Goal: Task Accomplishment & Management: Use online tool/utility

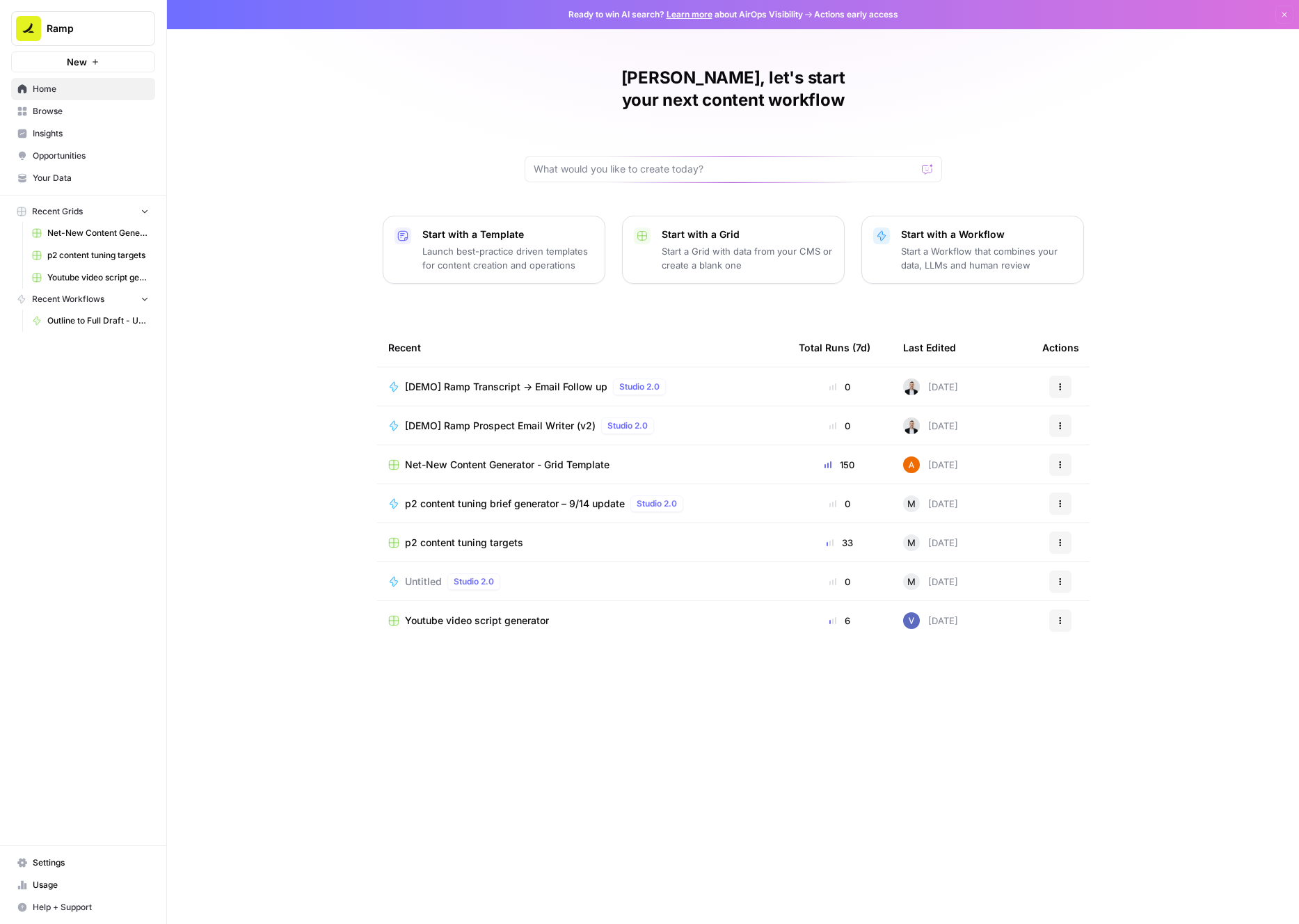
click at [39, 886] on span "Usage" at bounding box center [90, 885] width 116 height 13
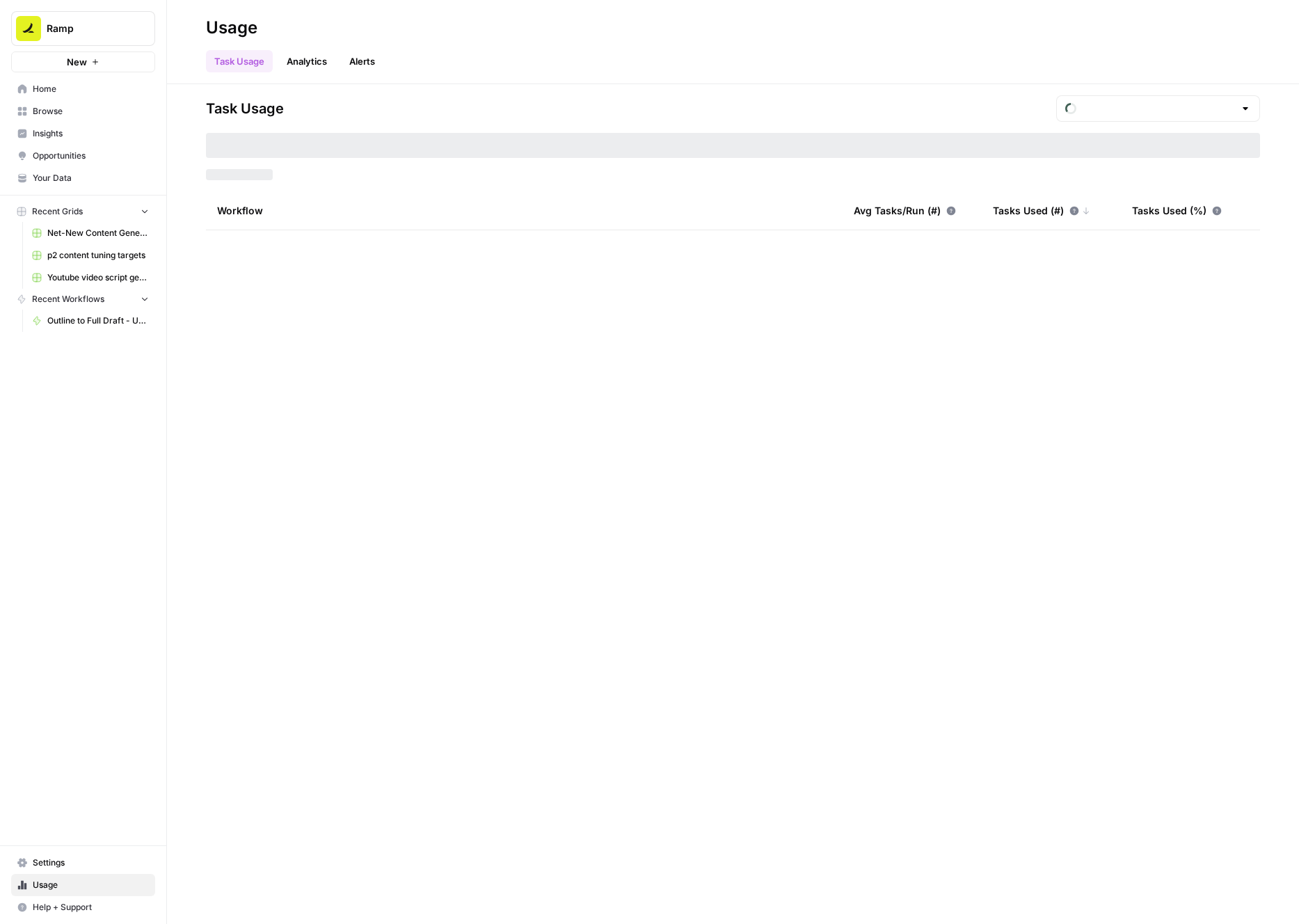
type input "September Tasks"
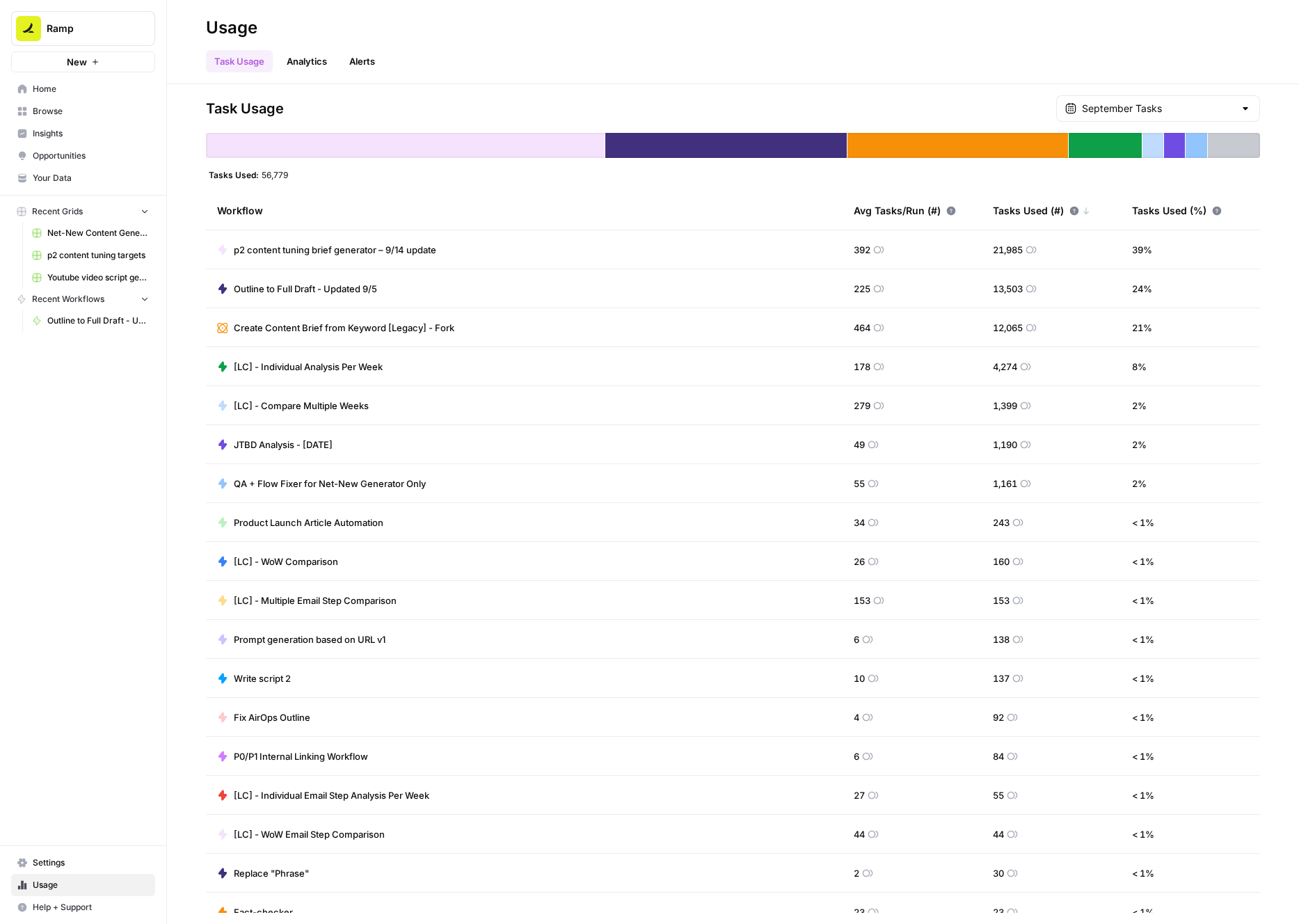
click at [317, 63] on link "Analytics" at bounding box center [307, 61] width 57 height 22
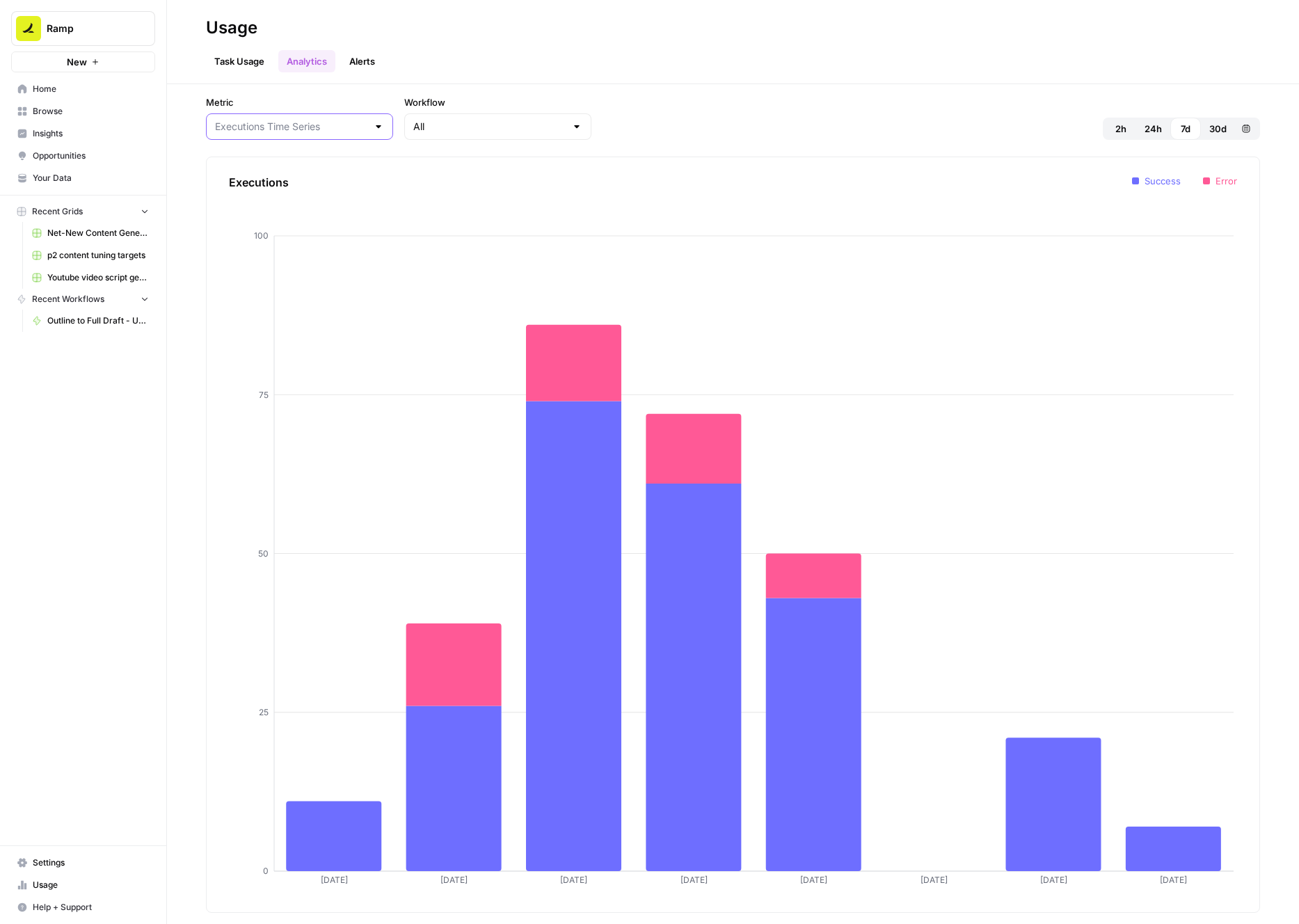
click at [292, 129] on input "Metric" at bounding box center [291, 127] width 152 height 14
click at [286, 127] on input "Metric" at bounding box center [291, 127] width 152 height 14
type input "Executions Time Series"
click at [448, 129] on input "Workflow" at bounding box center [489, 127] width 152 height 14
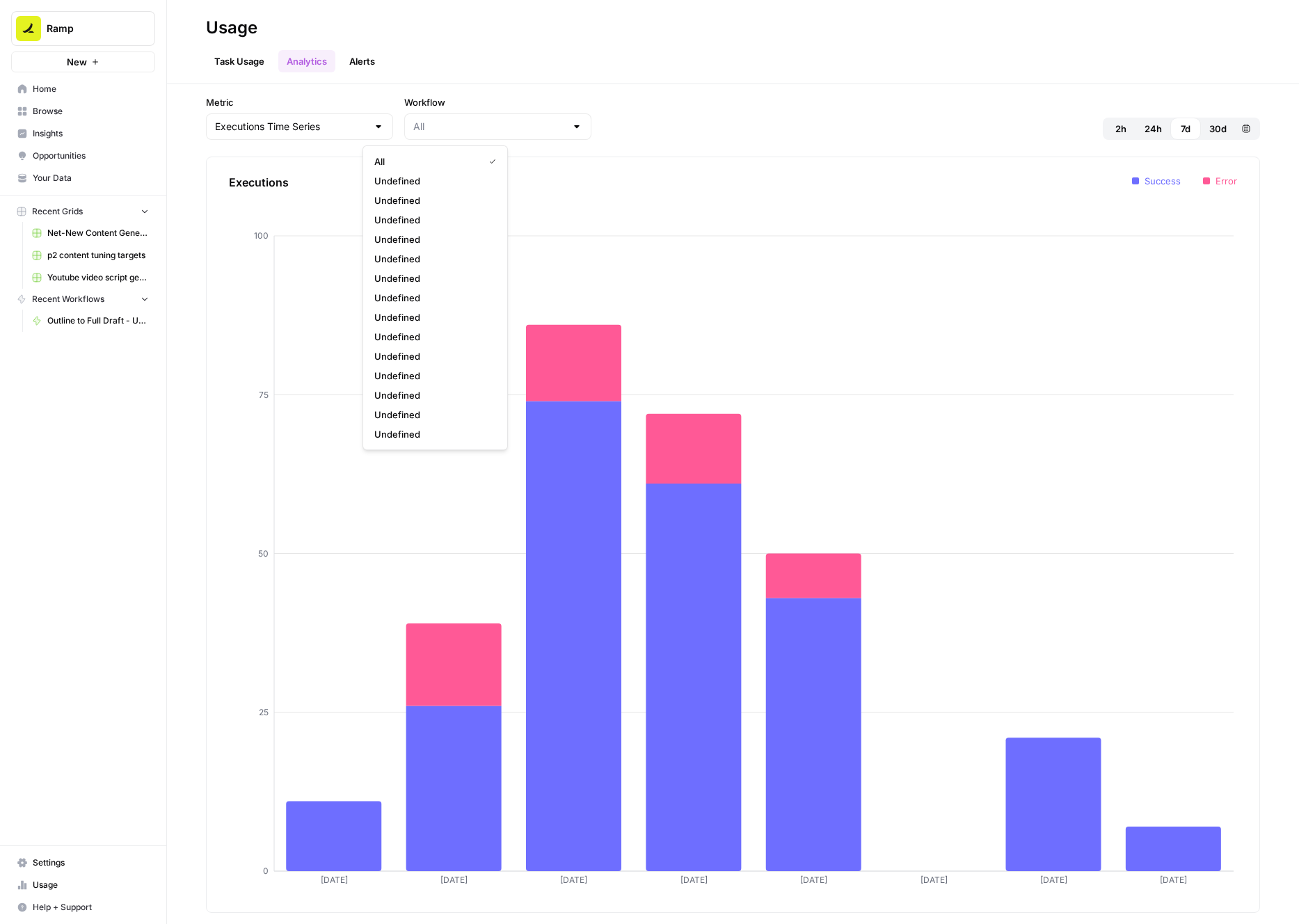
type input "All"
click at [237, 63] on link "Task Usage" at bounding box center [239, 61] width 66 height 22
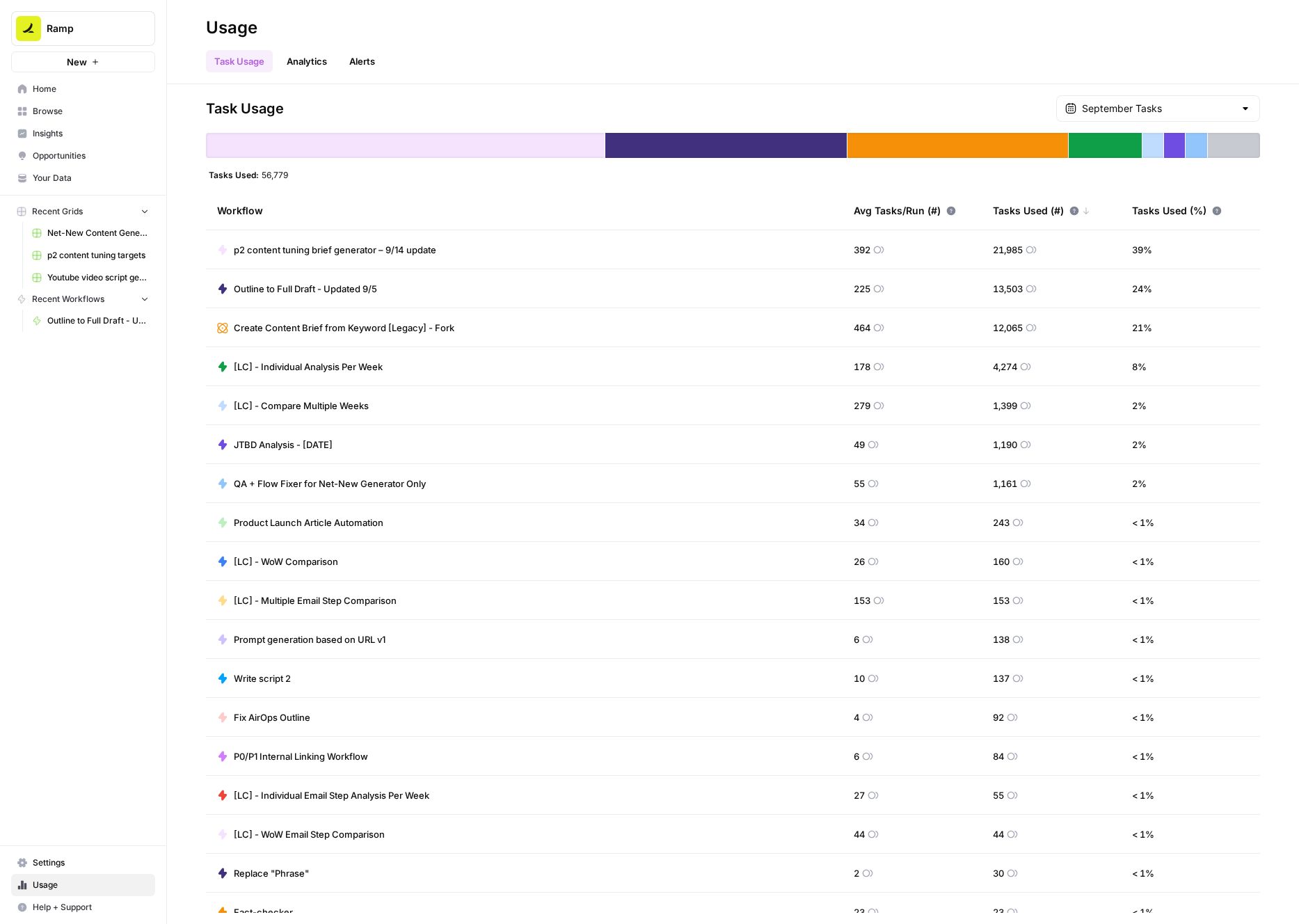
click at [1185, 117] on div "September Tasks" at bounding box center [1158, 108] width 204 height 26
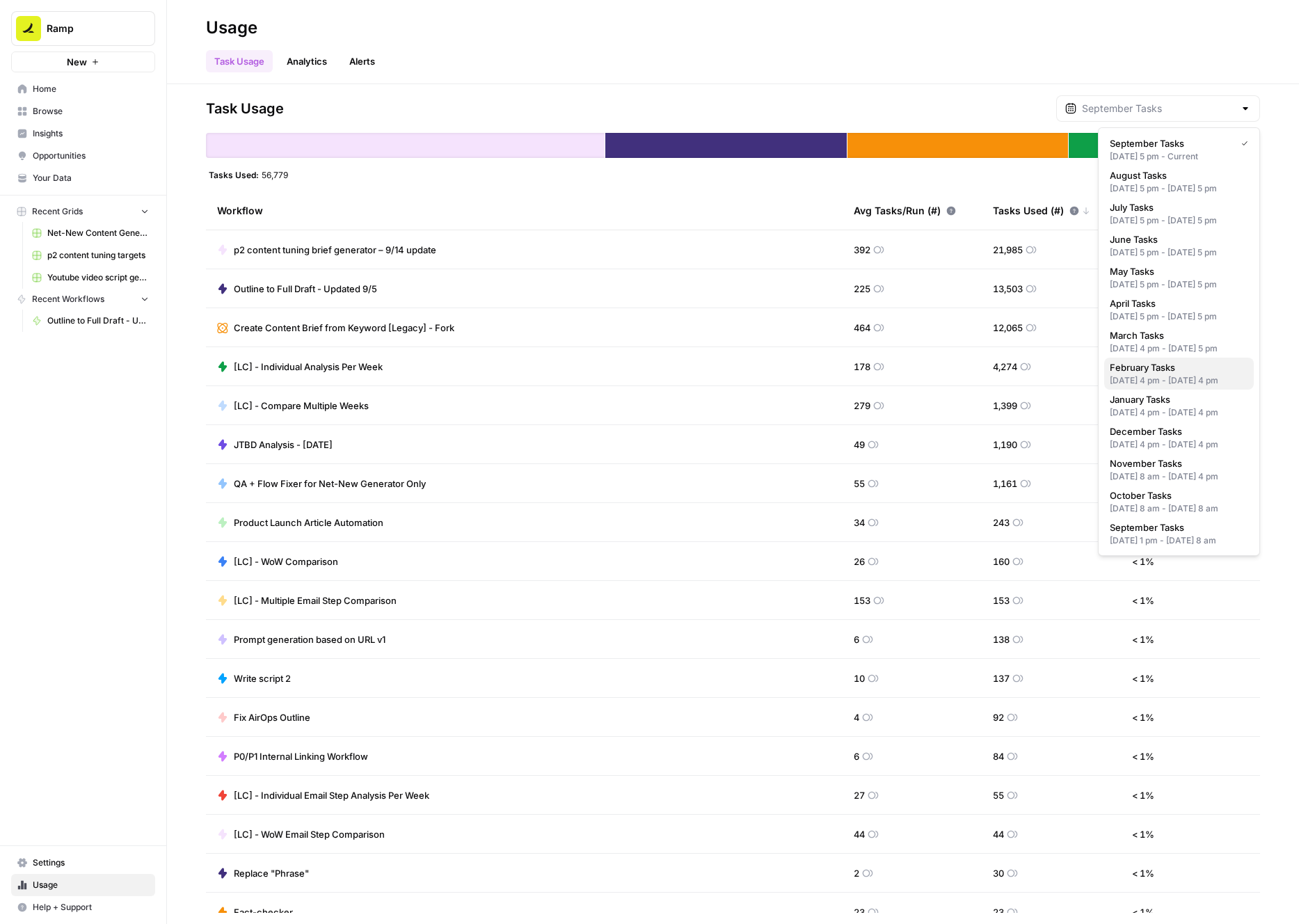
click at [1151, 374] on span "February Tasks" at bounding box center [1177, 367] width 133 height 14
type input "February Tasks"
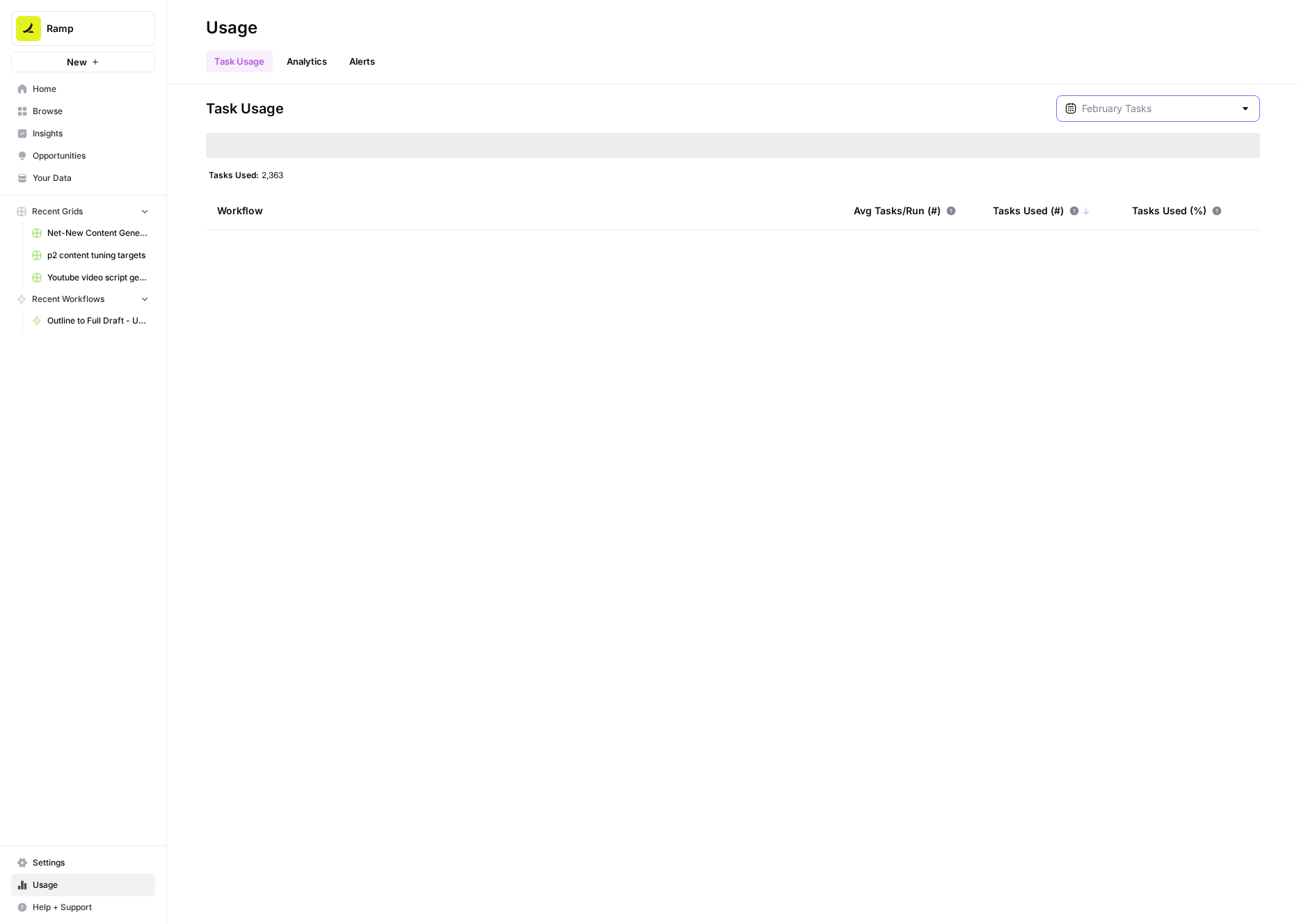
click at [1169, 112] on input "text" at bounding box center [1158, 108] width 152 height 14
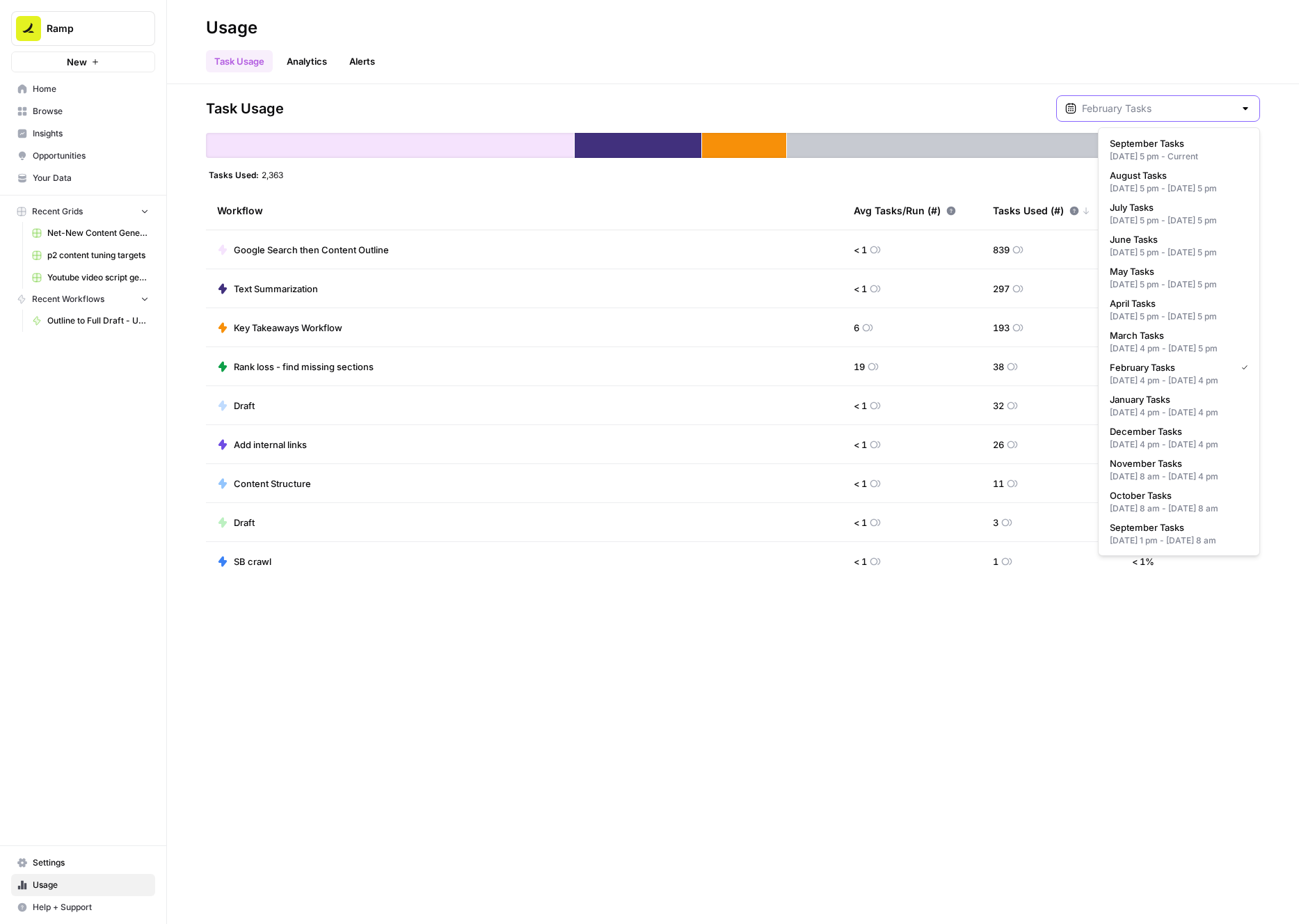
click at [1171, 103] on input "text" at bounding box center [1158, 108] width 152 height 14
click at [1147, 246] on span "June Tasks" at bounding box center [1177, 239] width 133 height 14
type input "June Tasks"
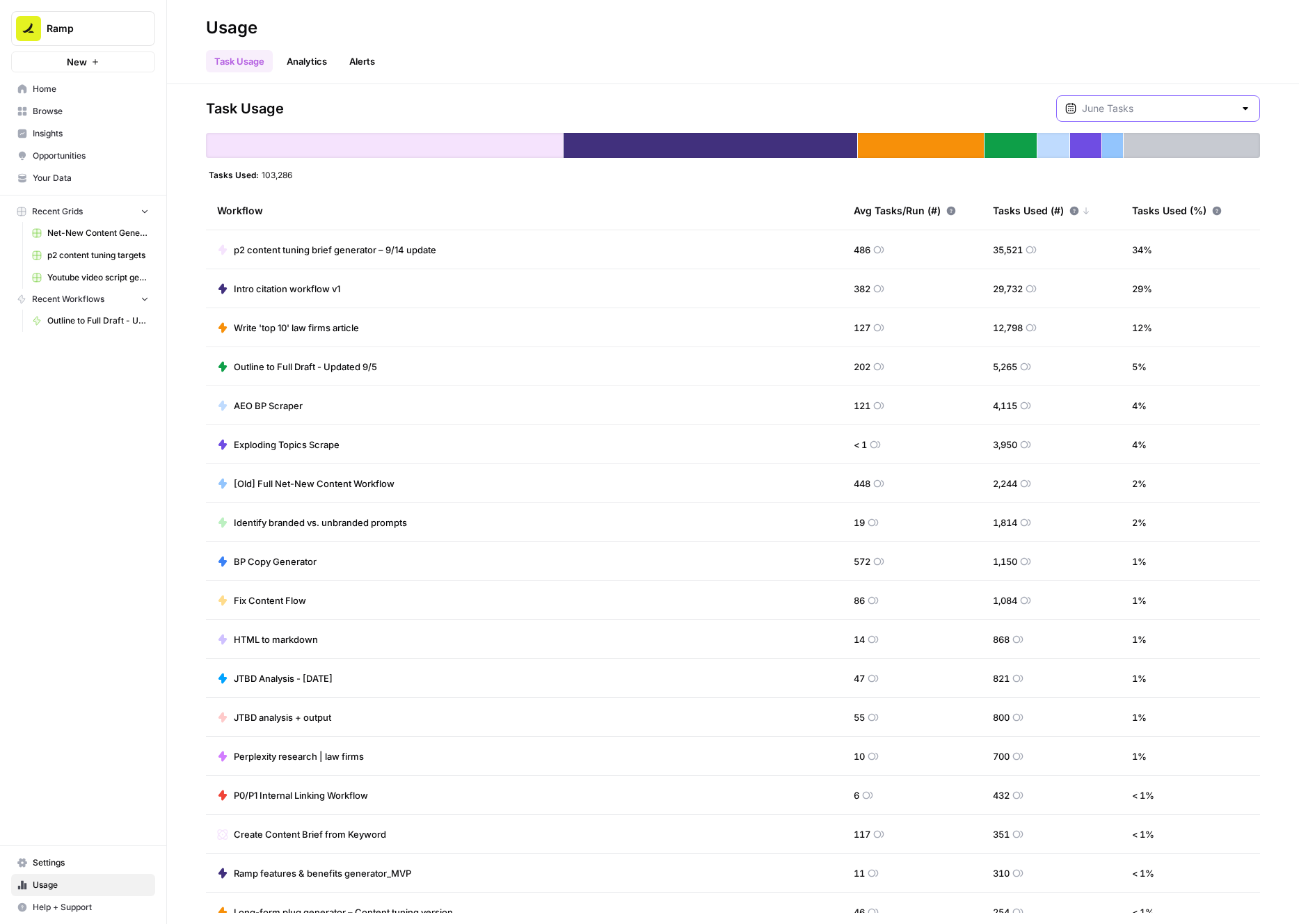
click at [1176, 105] on input "text" at bounding box center [1158, 108] width 152 height 14
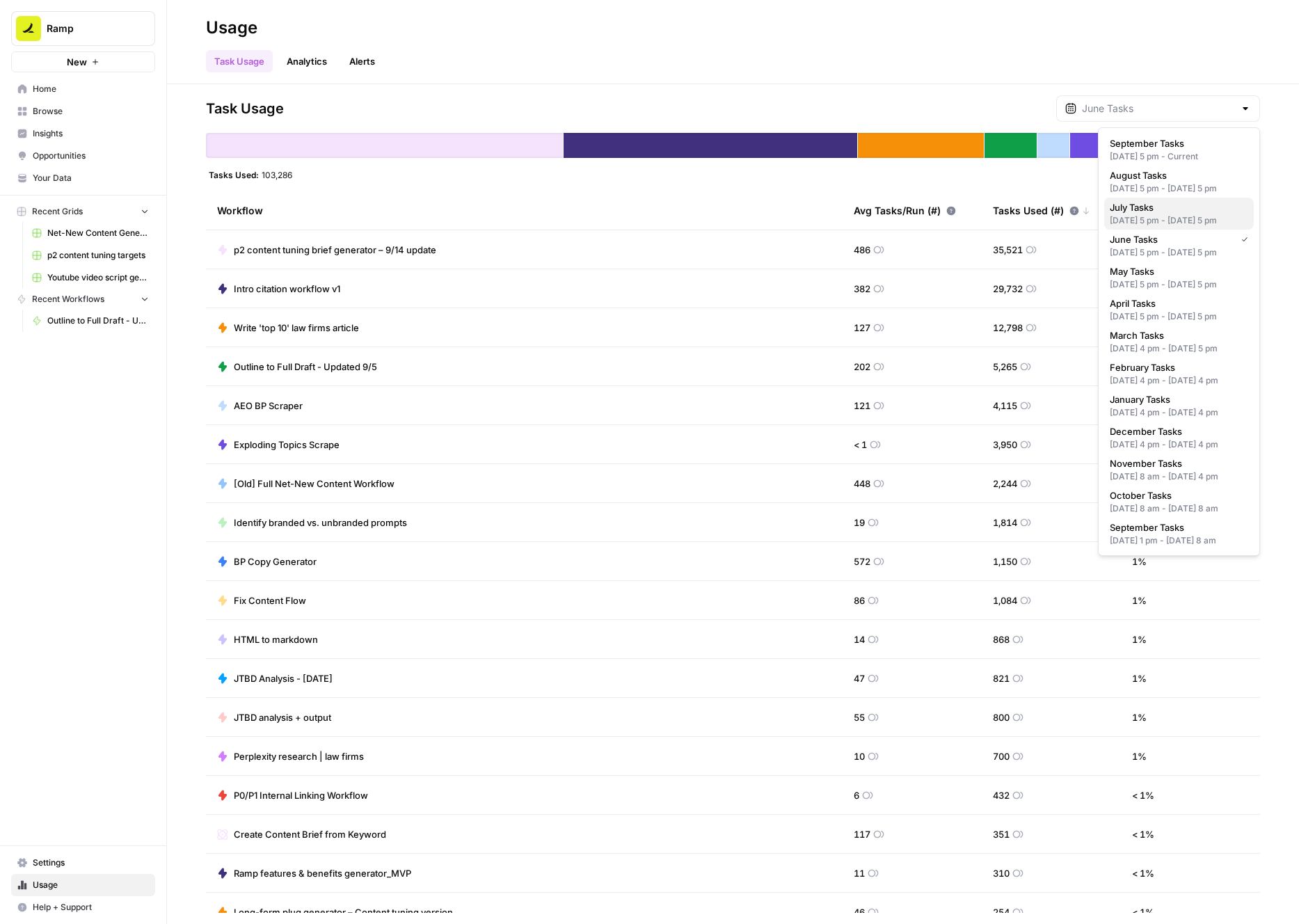
click at [1164, 214] on span "July Tasks" at bounding box center [1177, 207] width 133 height 14
type input "July Tasks"
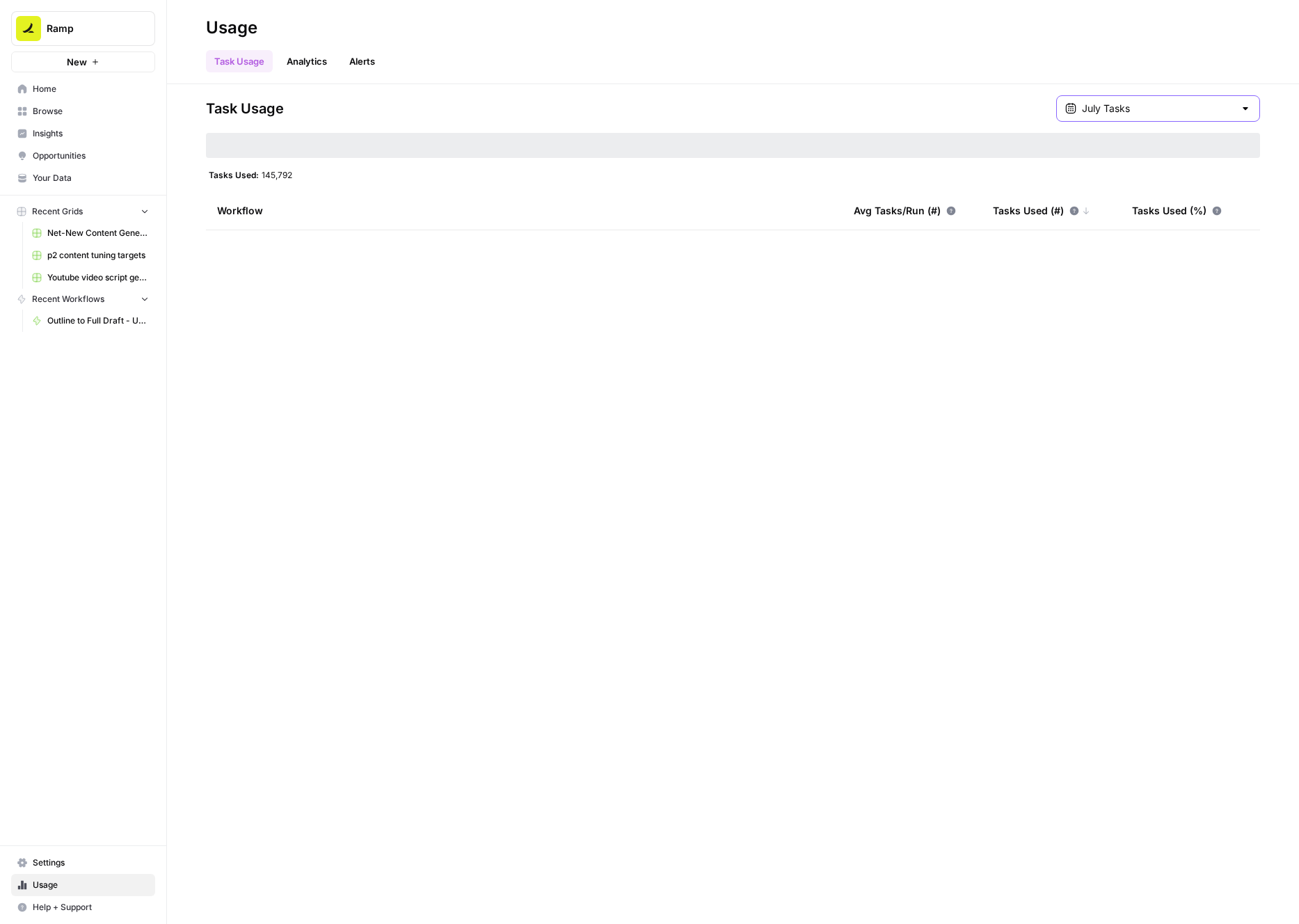
click at [1159, 105] on input "July Tasks" at bounding box center [1158, 108] width 152 height 14
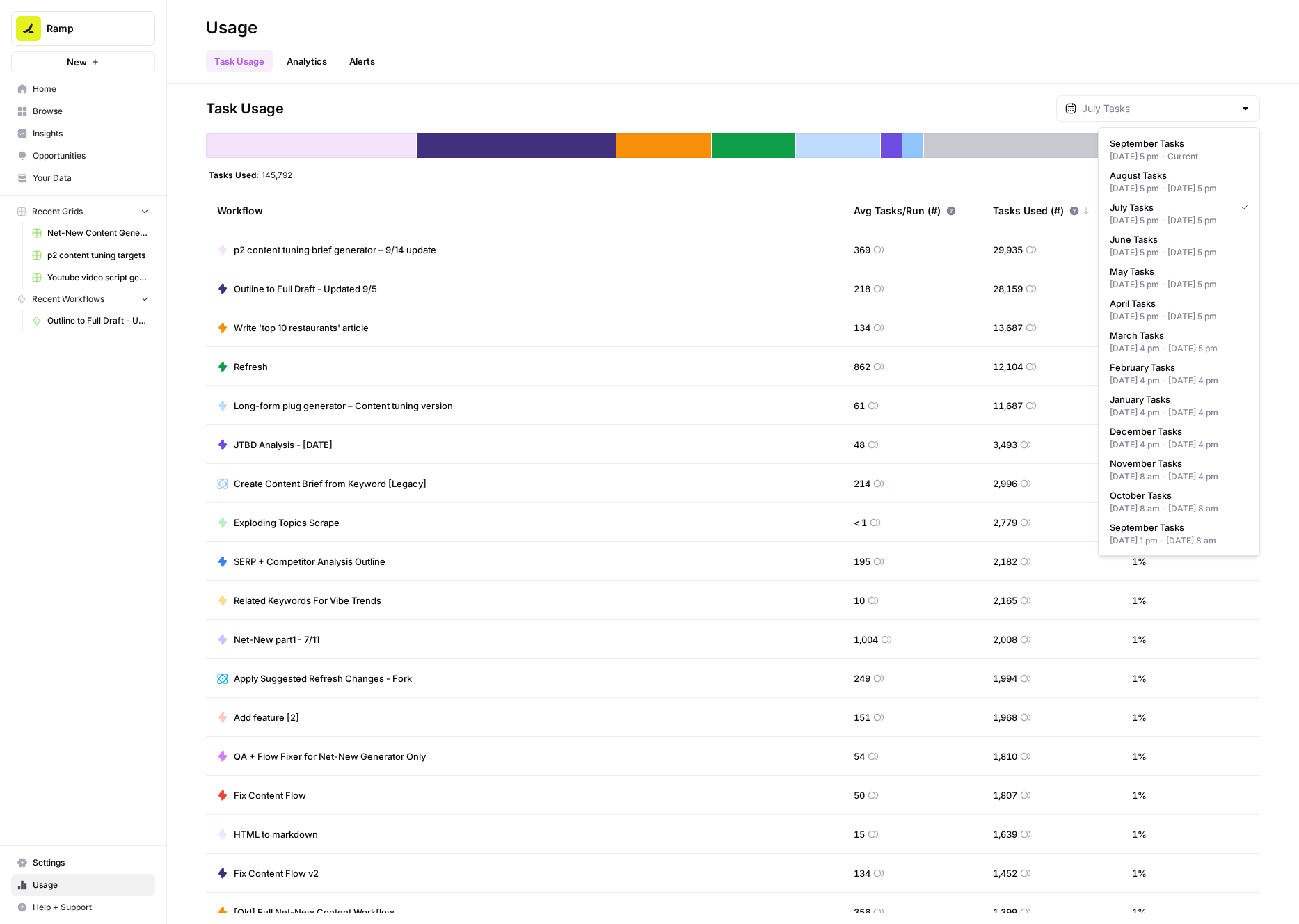
type input "July Tasks"
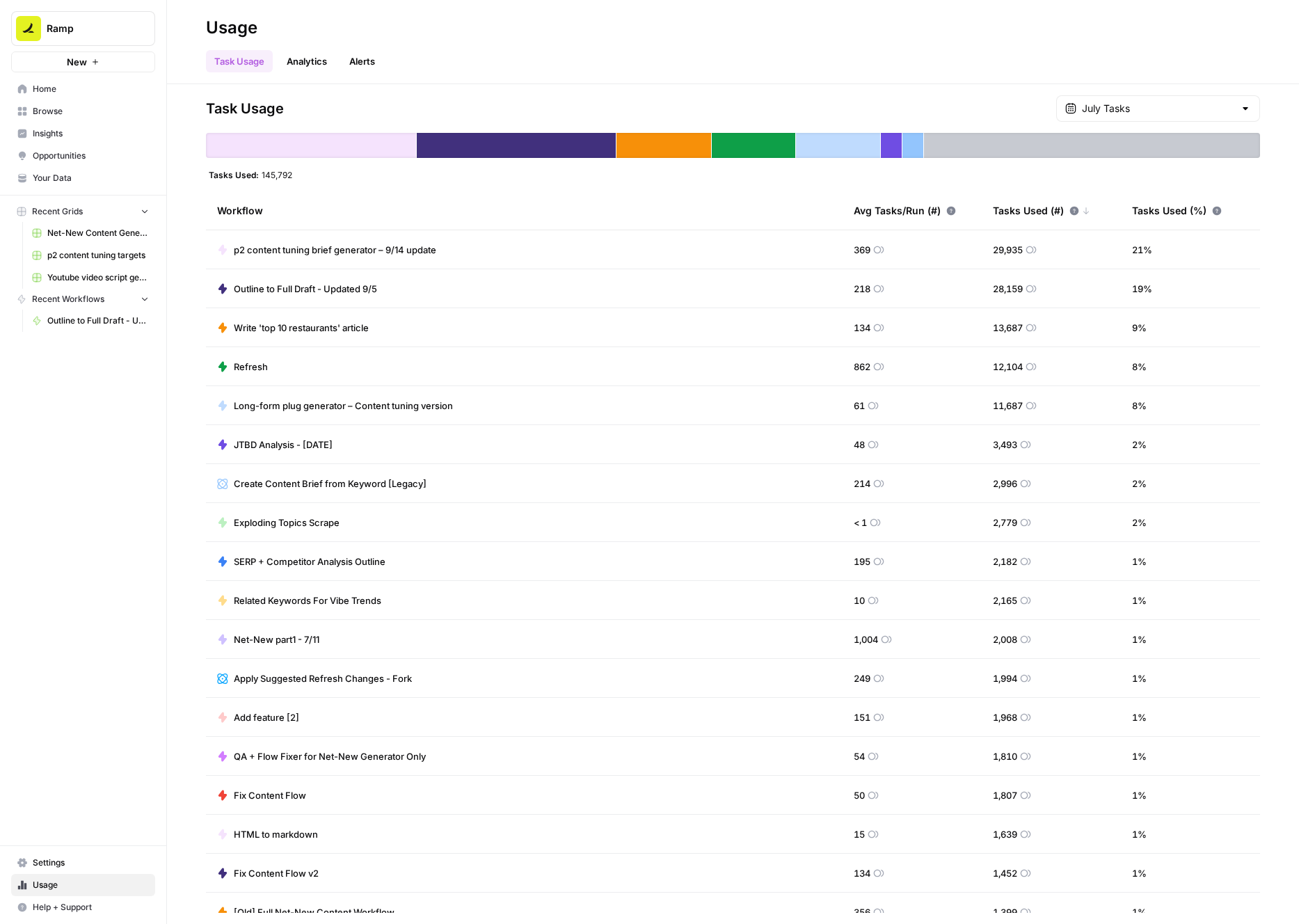
click at [1069, 57] on div "Task Usage Analytics Alerts" at bounding box center [733, 56] width 1055 height 33
click at [1212, 118] on div "July Tasks" at bounding box center [1158, 108] width 204 height 26
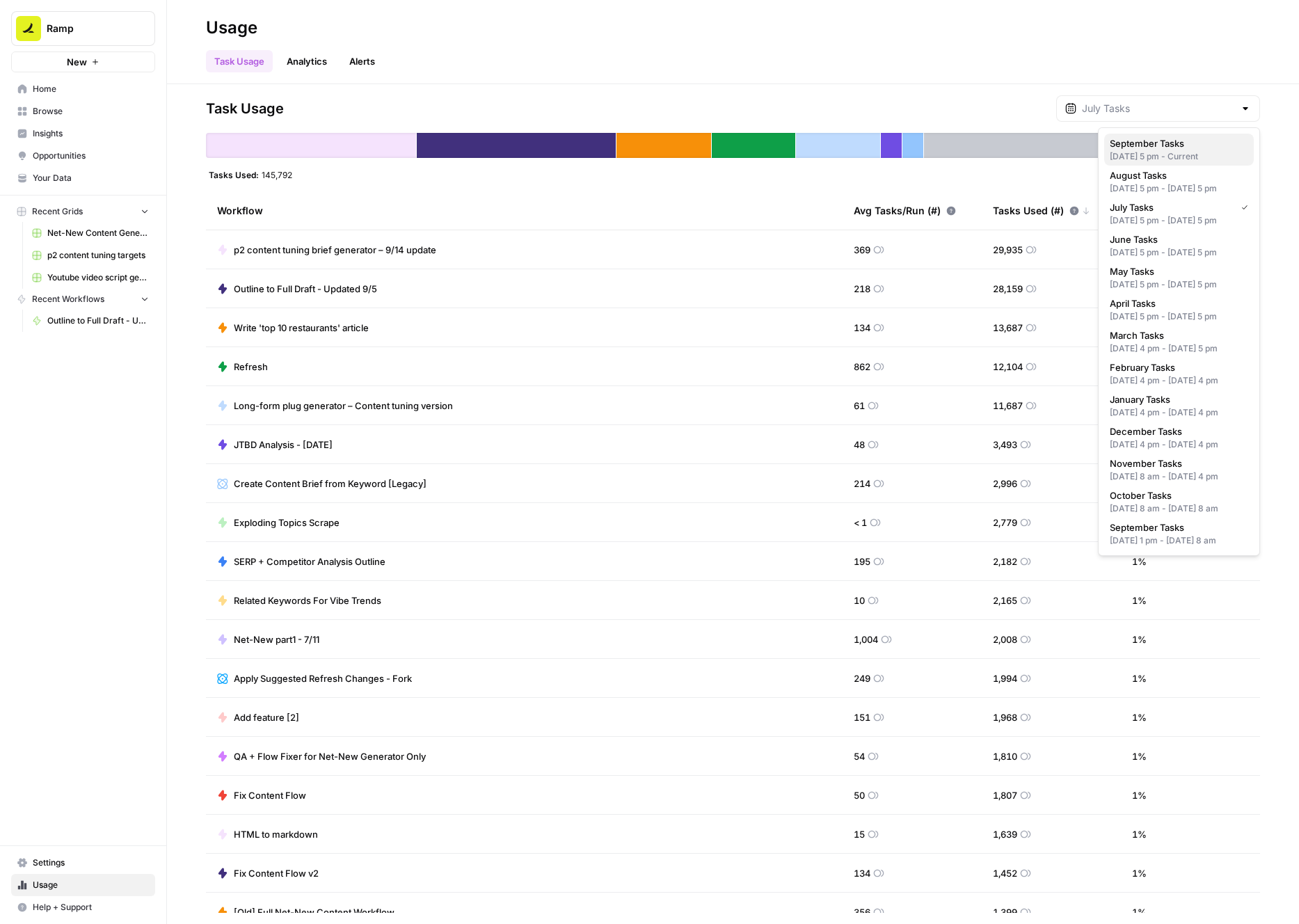
click at [1171, 147] on span "September Tasks" at bounding box center [1177, 144] width 133 height 14
type input "September Tasks"
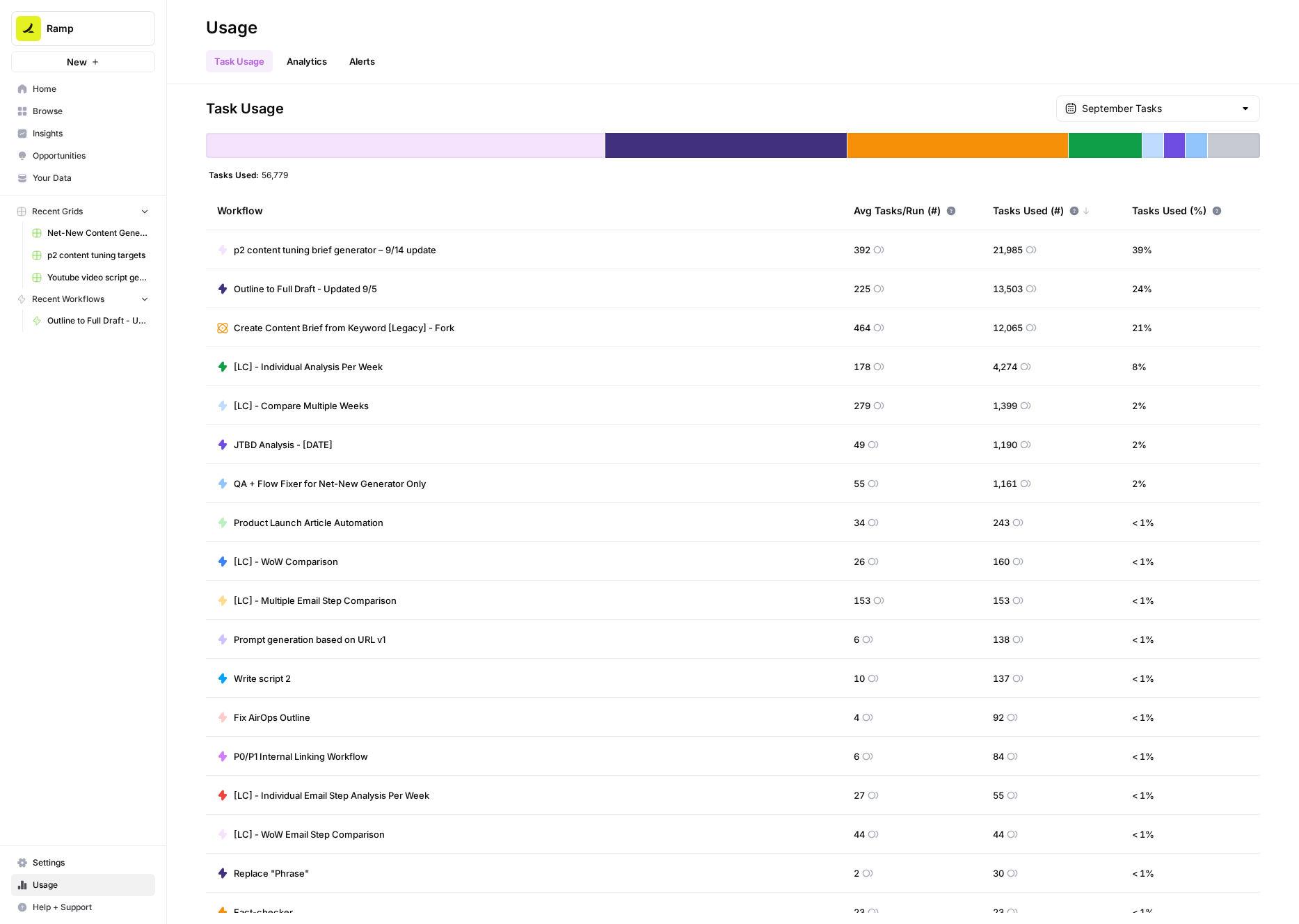
click at [314, 251] on span "p2 content tuning brief generator – 9/14 update" at bounding box center [334, 250] width 202 height 14
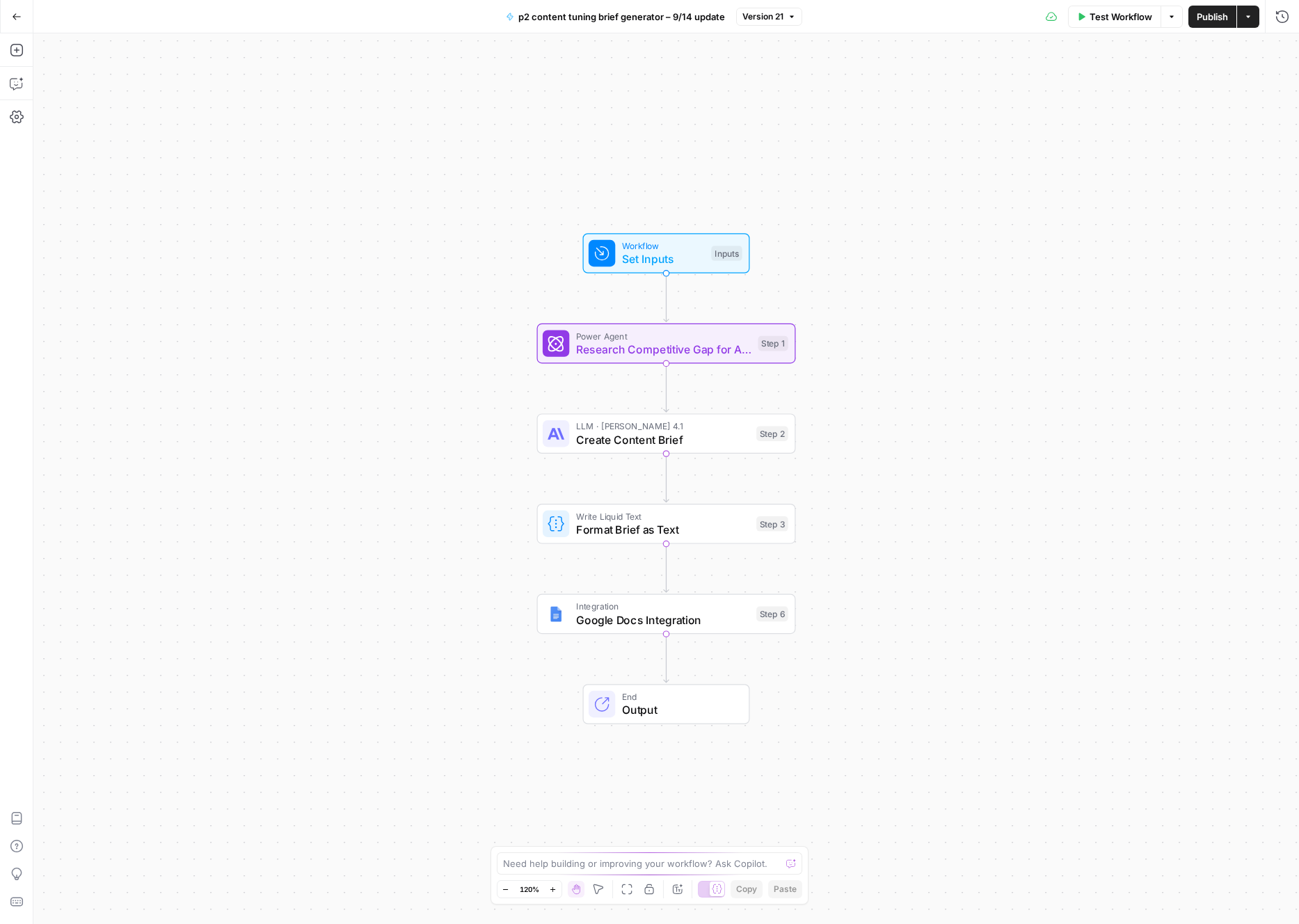
click at [1174, 19] on icon "button" at bounding box center [1172, 17] width 9 height 9
click at [1256, 19] on button "Actions" at bounding box center [1248, 17] width 22 height 22
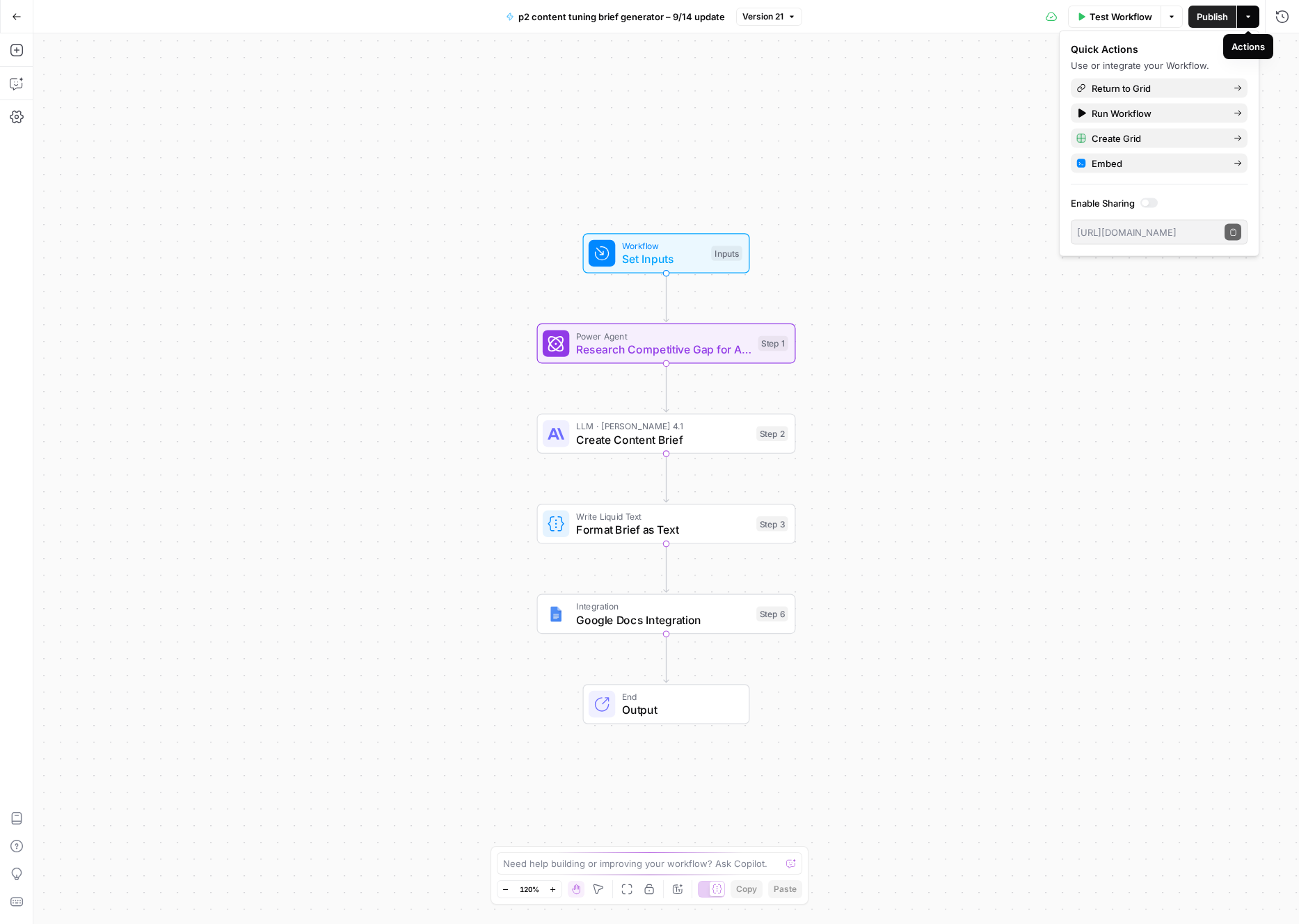
click at [1256, 19] on button "Actions" at bounding box center [1248, 17] width 22 height 22
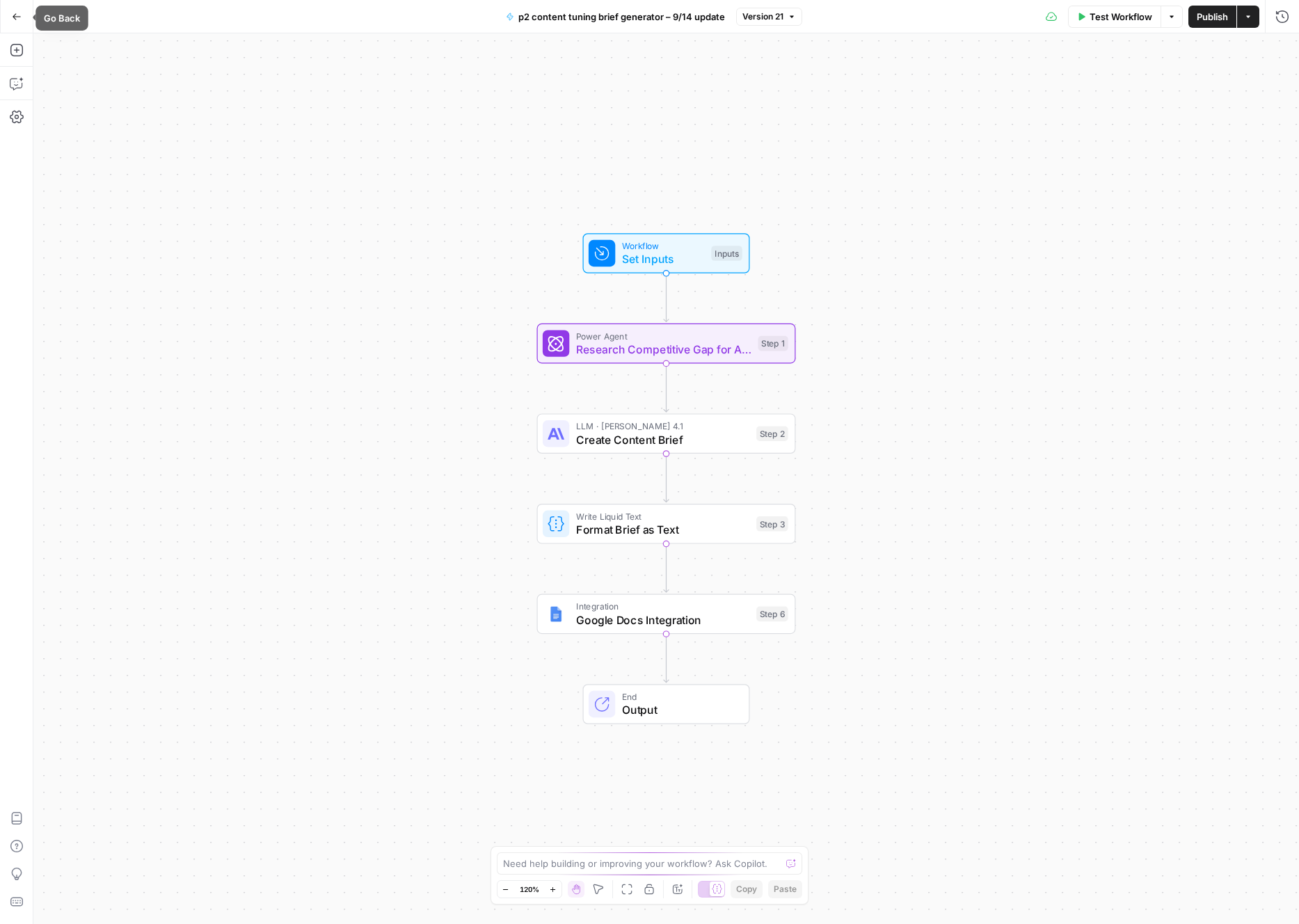
click at [7, 18] on button "Go Back" at bounding box center [17, 17] width 25 height 25
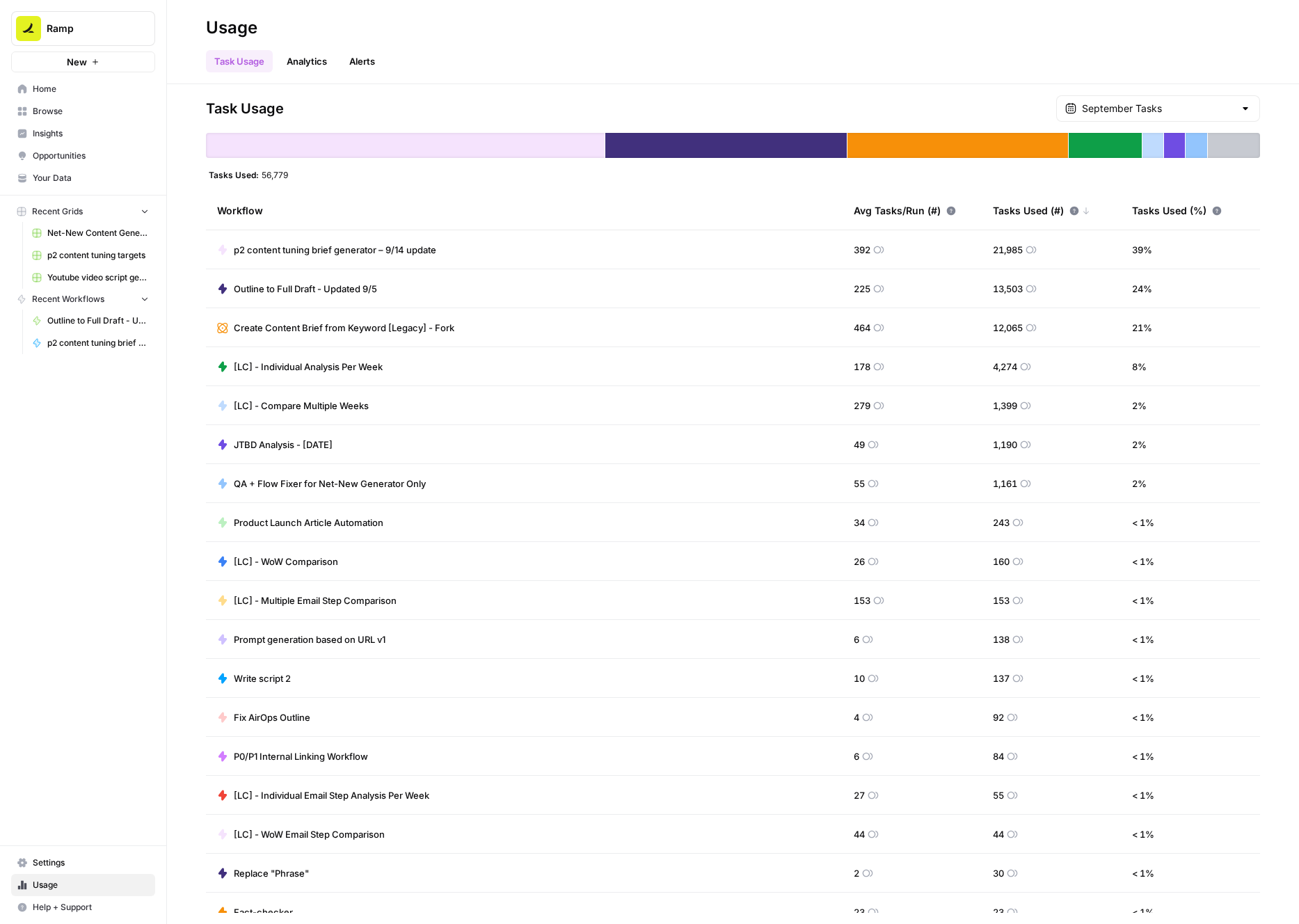
click at [342, 248] on span "p2 content tuning brief generator – 9/14 update" at bounding box center [334, 250] width 202 height 14
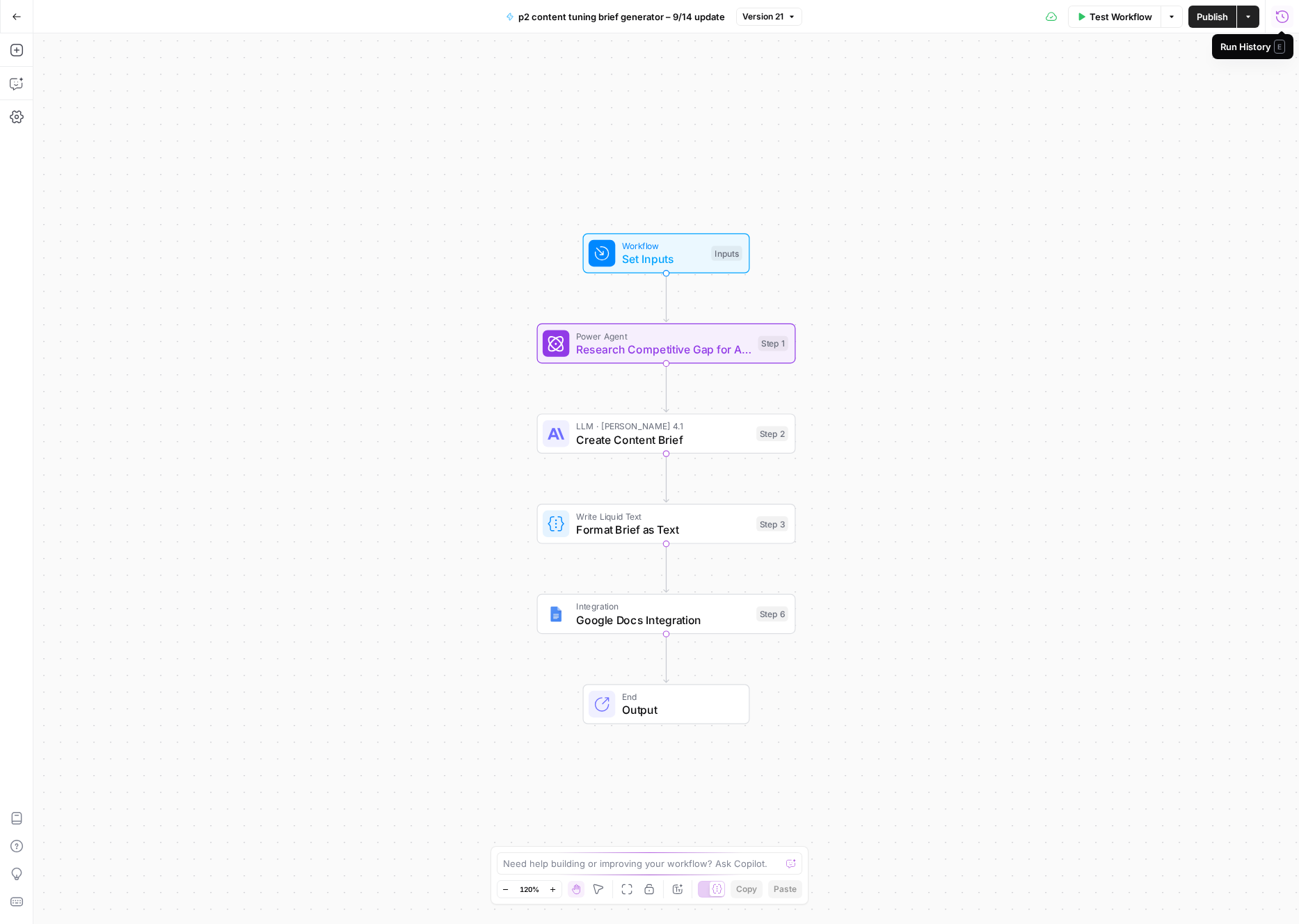
click at [1284, 16] on icon "button" at bounding box center [1282, 17] width 14 height 14
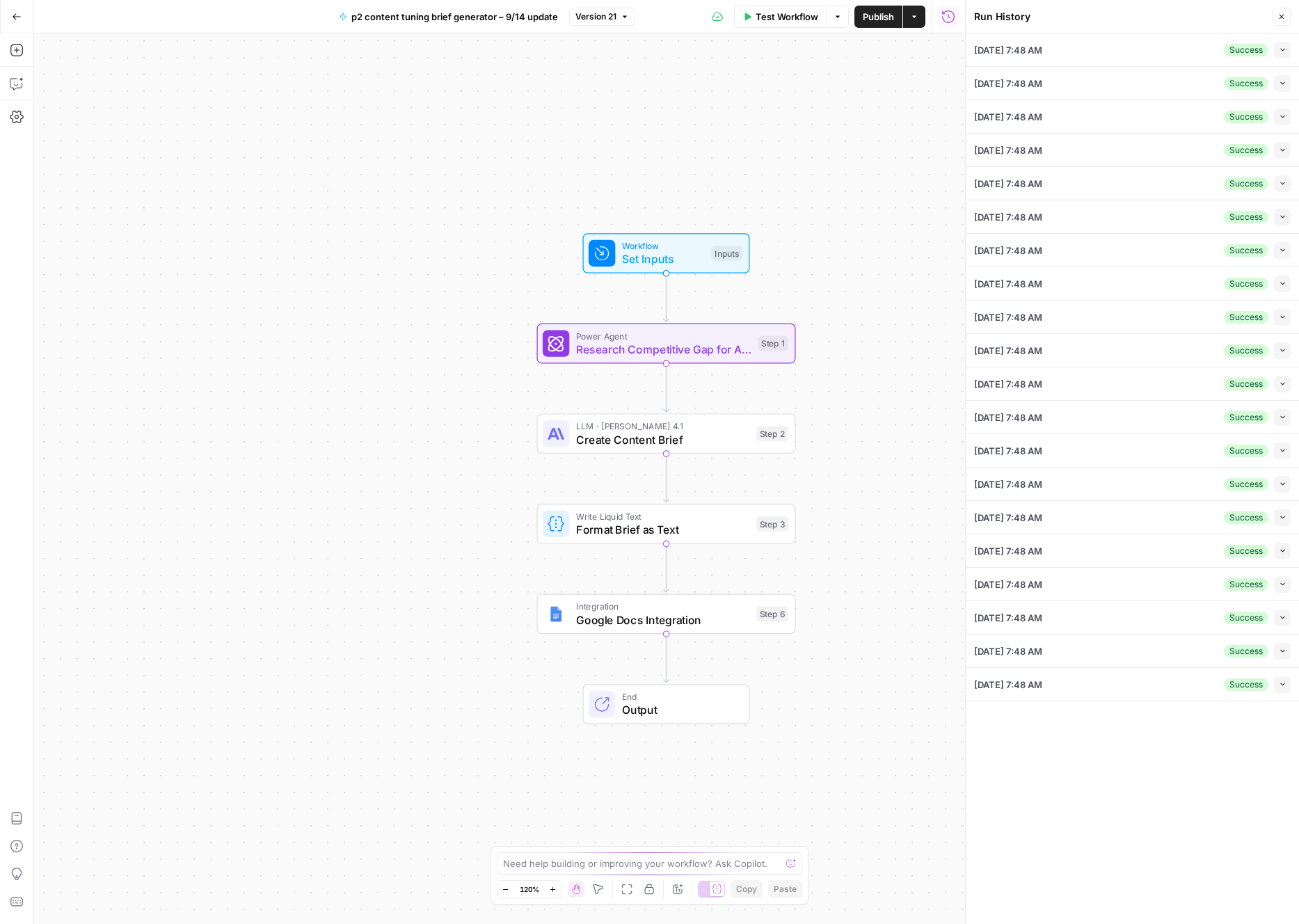
click at [1039, 51] on span "[DATE] 7:48 AM" at bounding box center [1009, 50] width 68 height 14
click at [1278, 52] on button "Collapse" at bounding box center [1282, 50] width 17 height 17
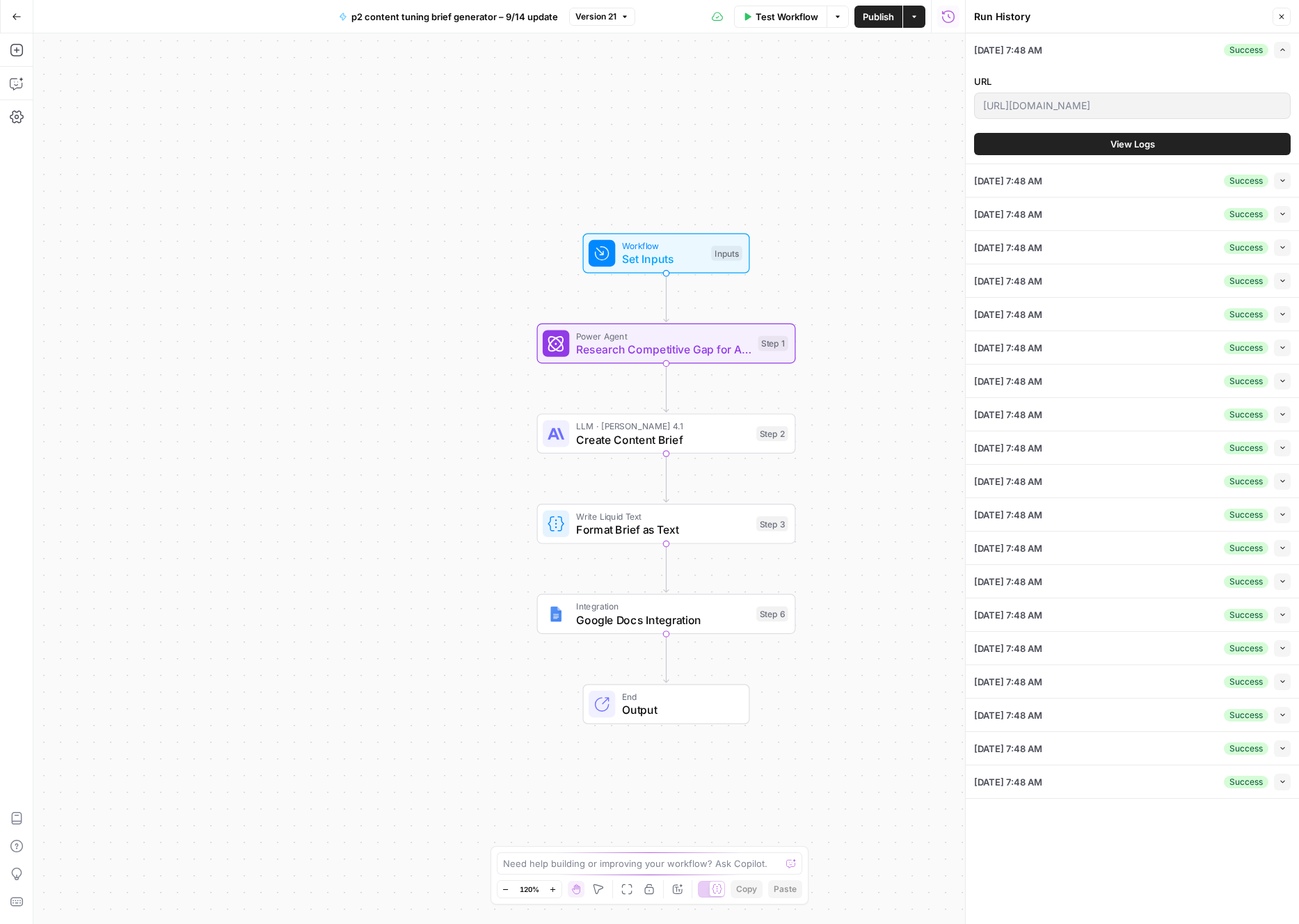
click at [1142, 141] on span "View Logs" at bounding box center [1133, 144] width 45 height 14
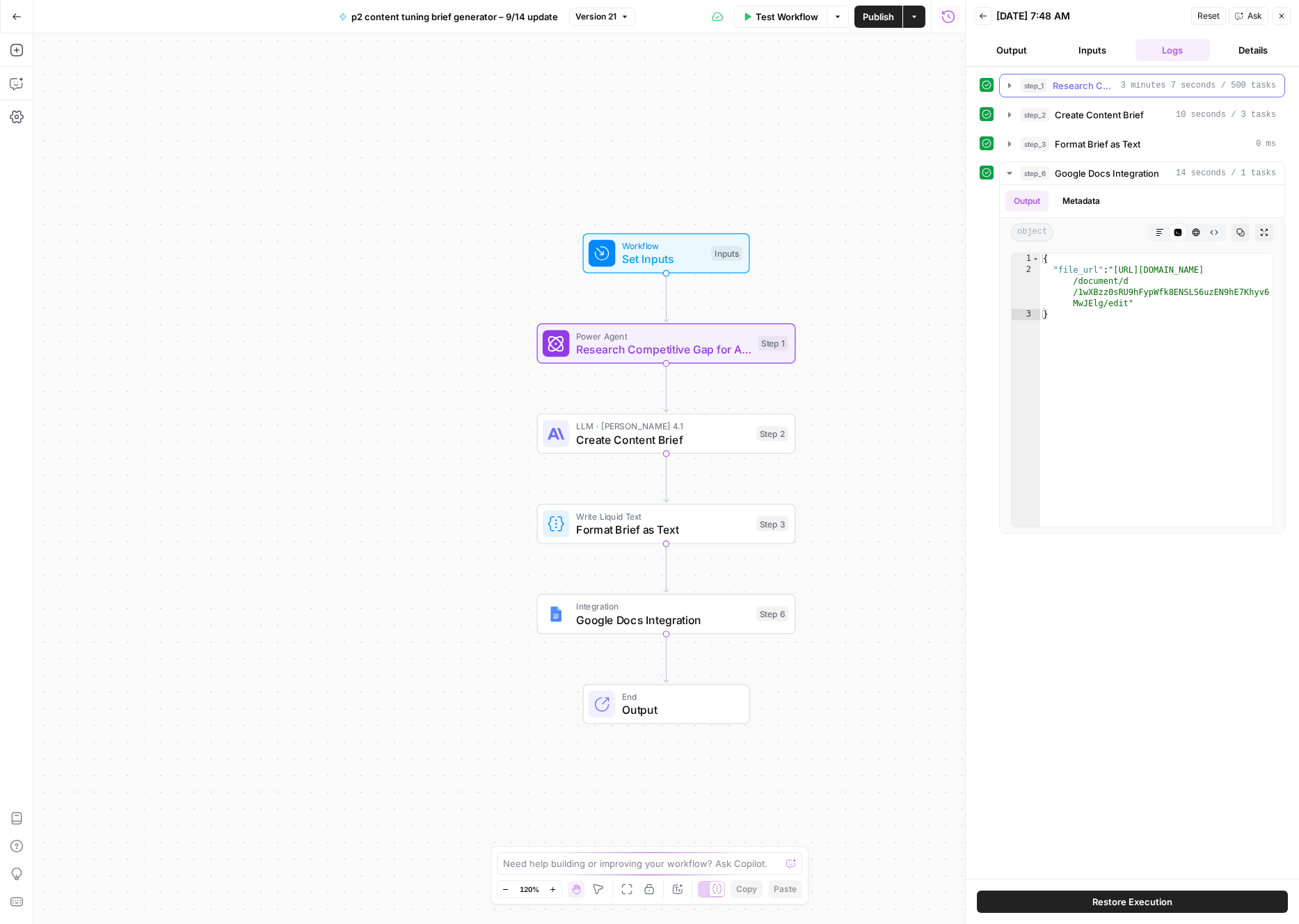
click at [1099, 75] on button "step_1 Research Competitive Gap for Article - Fork (1) 3 minutes 7 seconds / 50…" at bounding box center [1142, 85] width 284 height 22
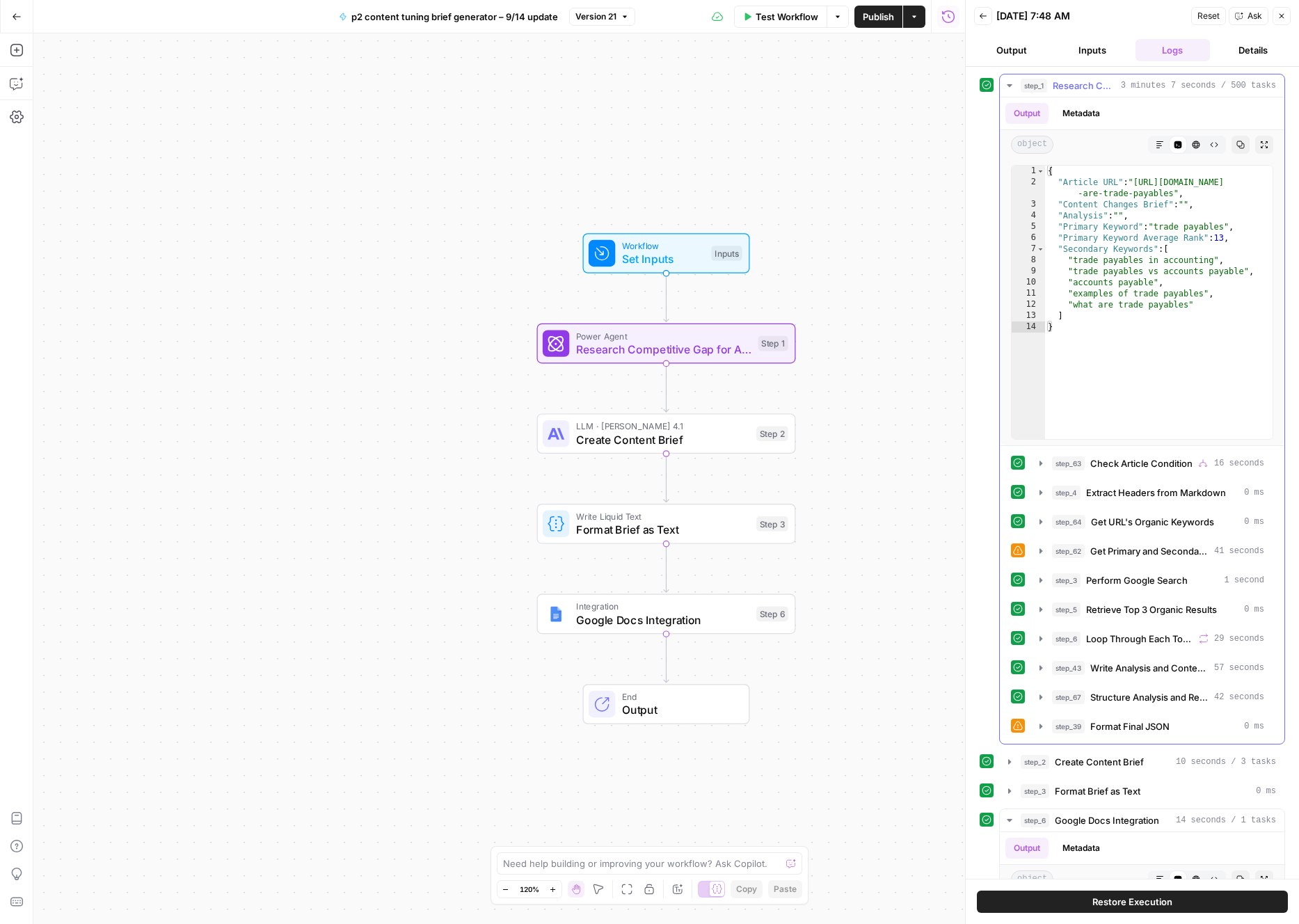
scroll to position [63, 0]
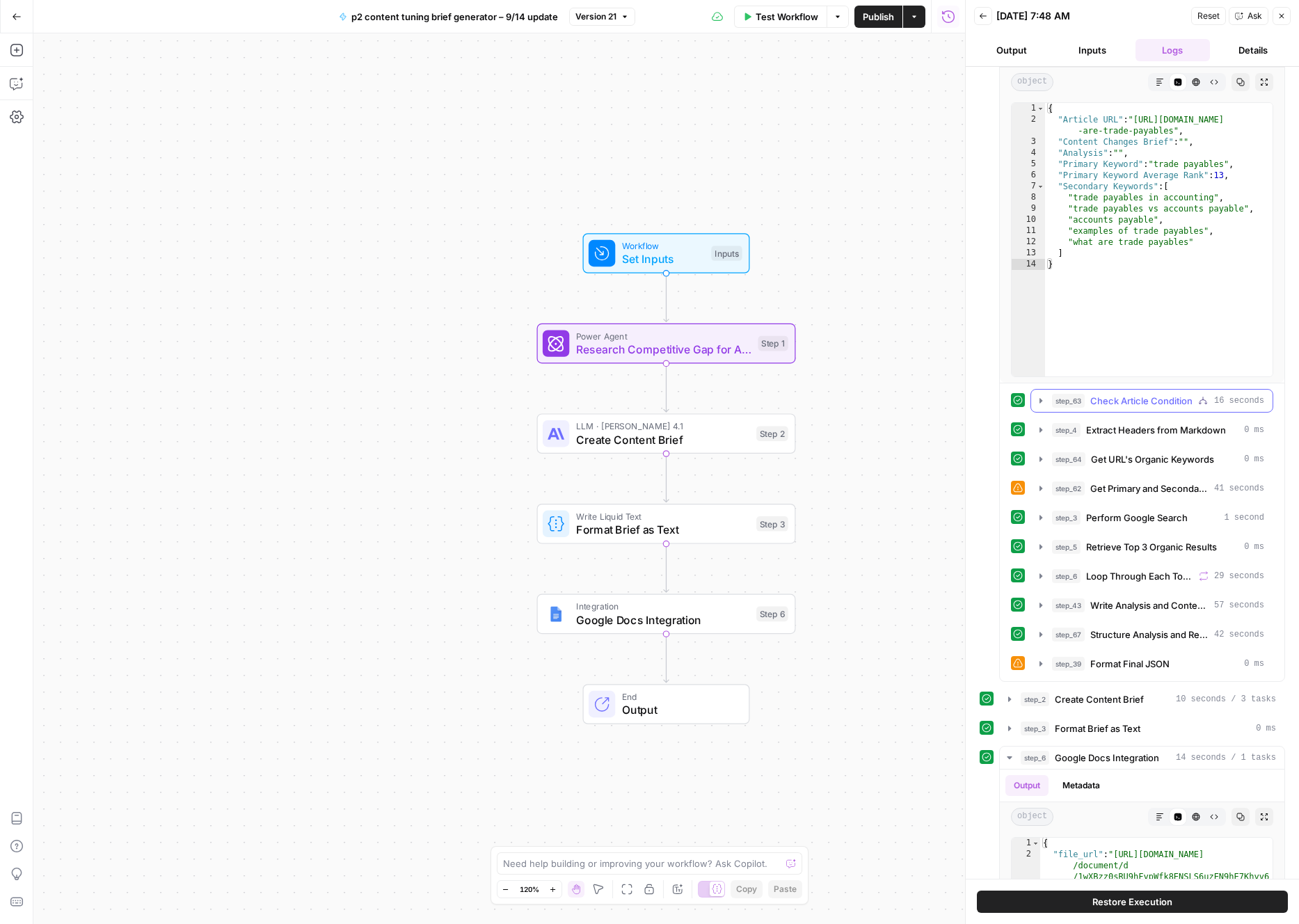
click at [1154, 395] on span "Check Article Condition" at bounding box center [1142, 400] width 103 height 14
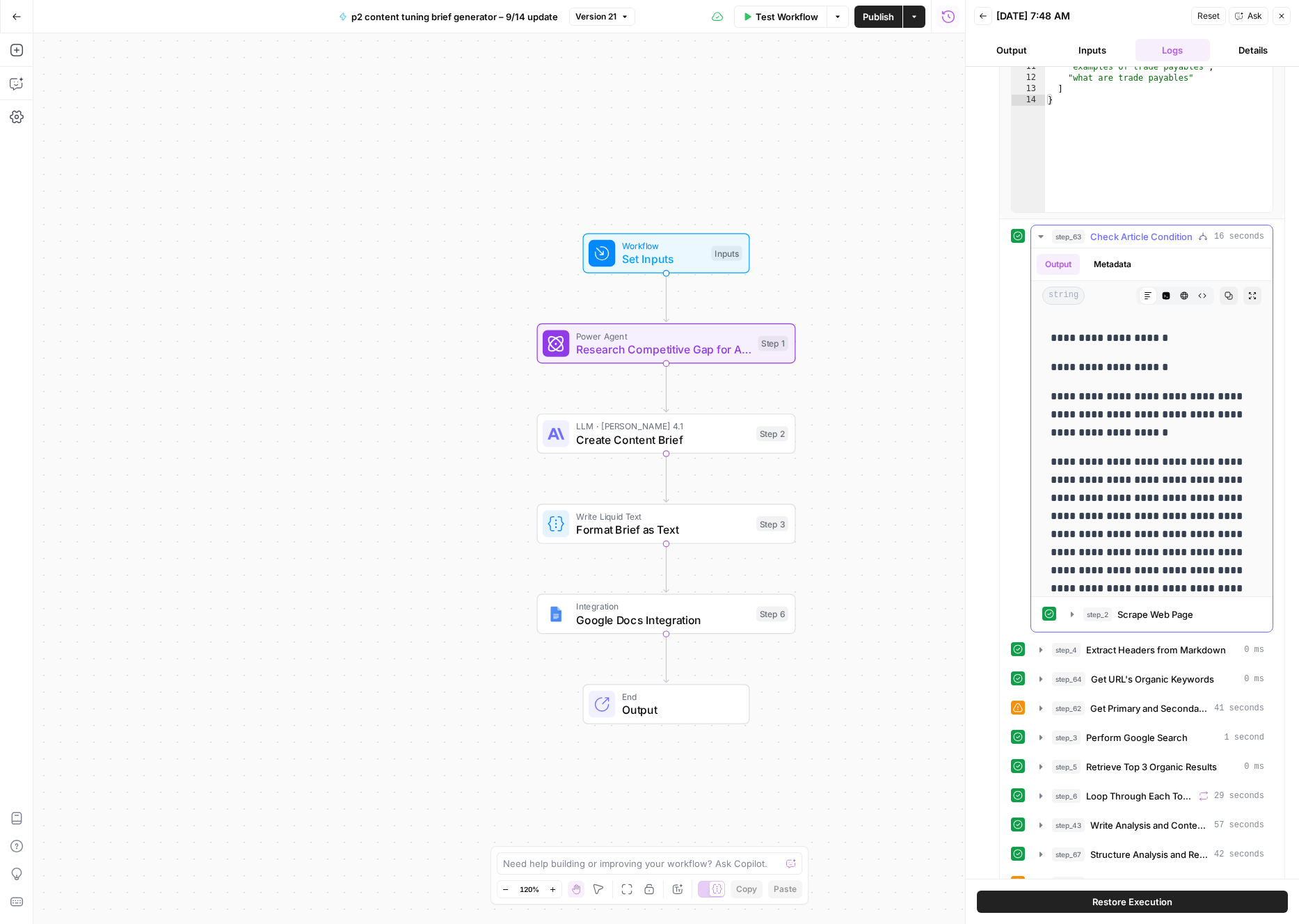
scroll to position [1687, 0]
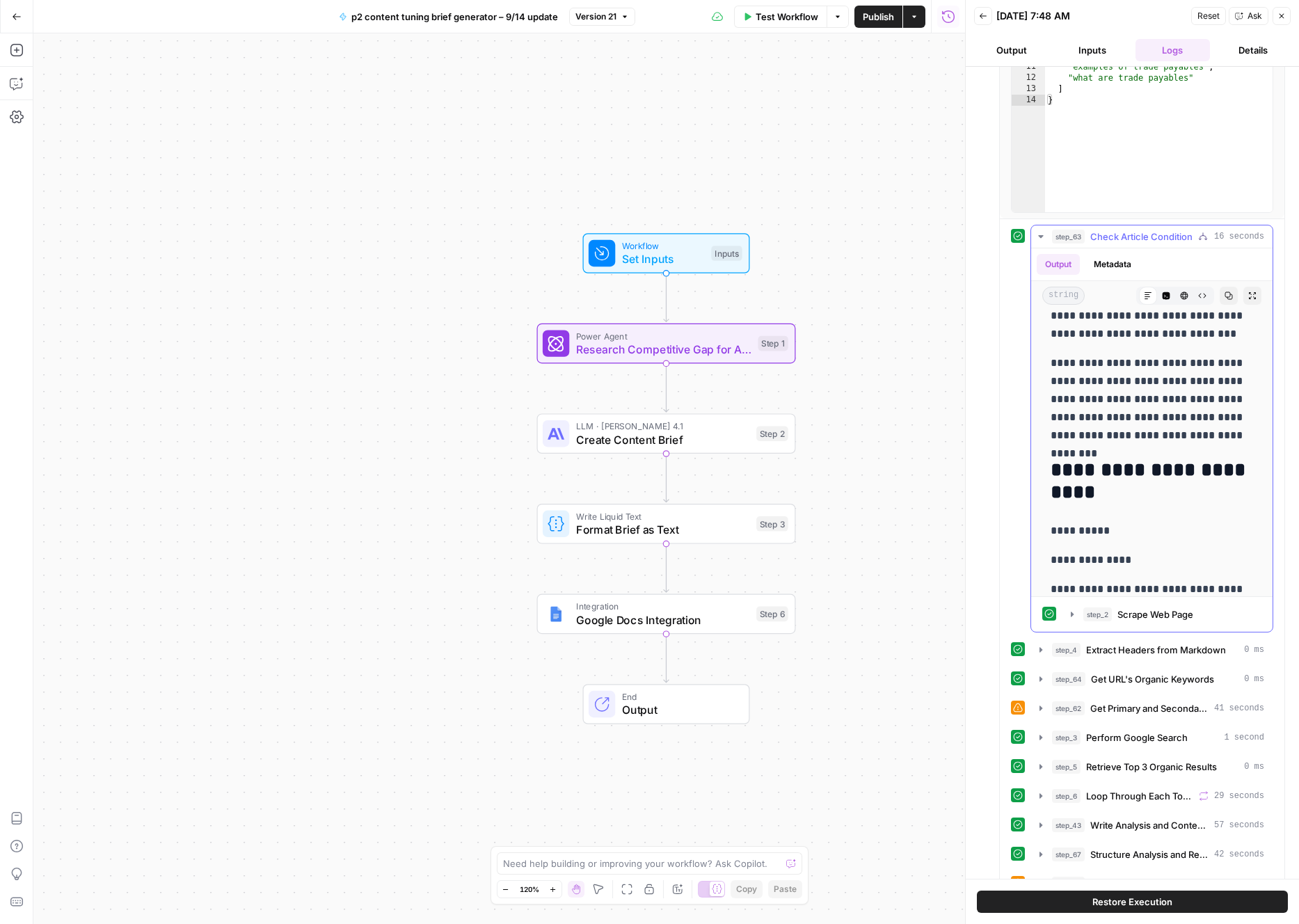
click at [1038, 237] on icon "button" at bounding box center [1040, 236] width 11 height 11
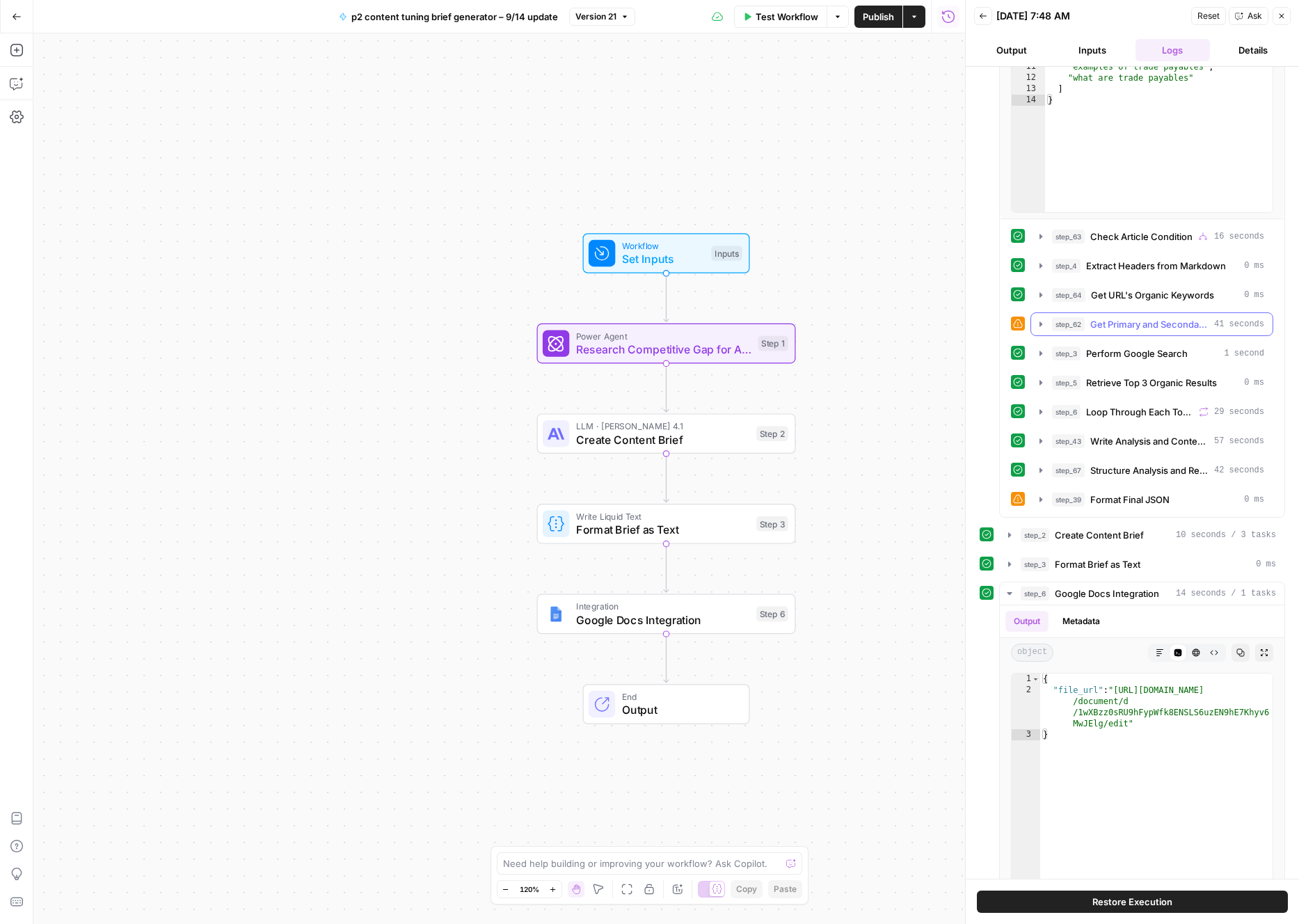
click at [1040, 326] on icon "button" at bounding box center [1040, 323] width 11 height 11
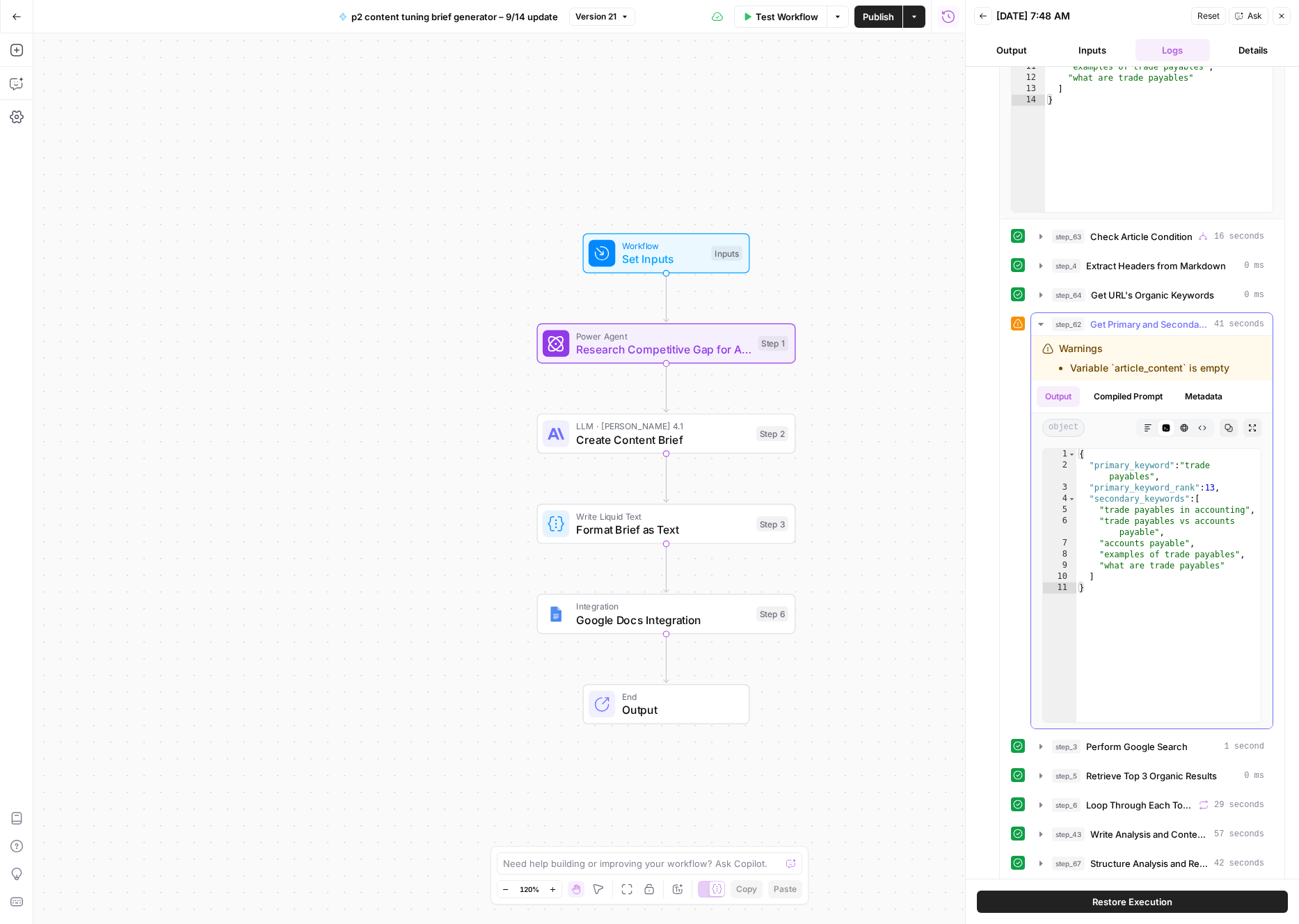
click at [1040, 326] on icon "button" at bounding box center [1040, 323] width 11 height 11
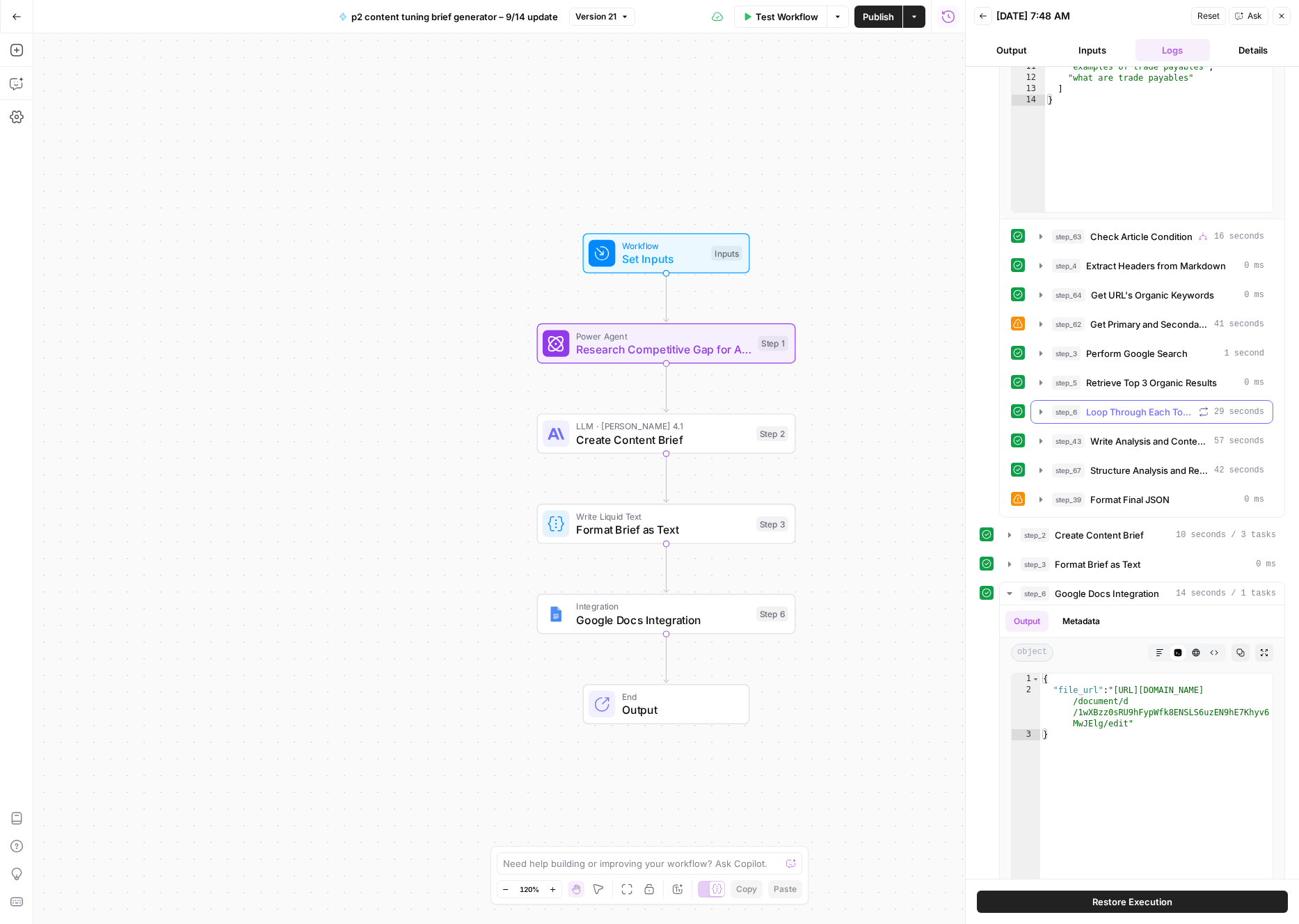
click at [1045, 412] on icon "button" at bounding box center [1040, 411] width 11 height 11
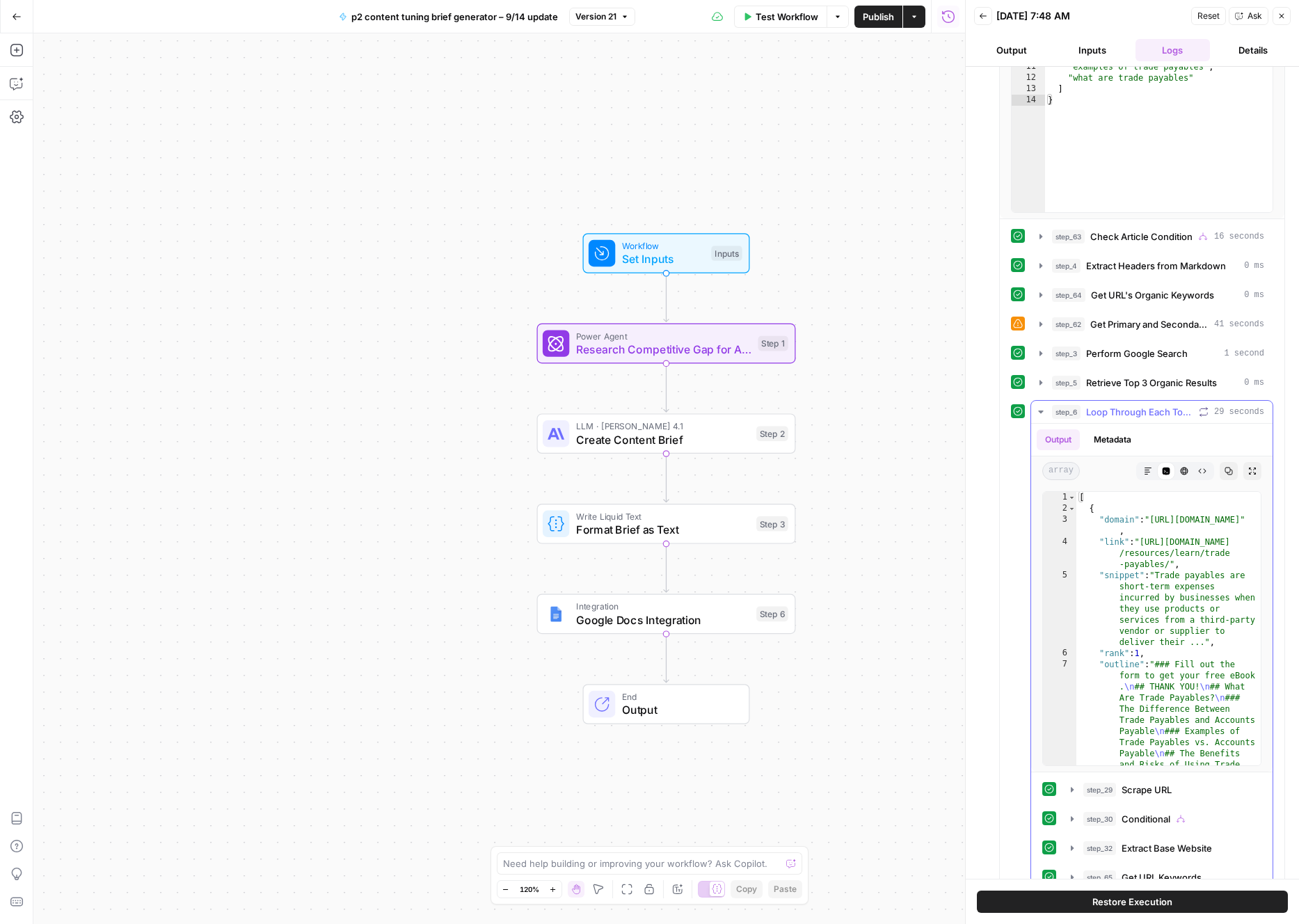
click at [1041, 411] on icon "button" at bounding box center [1040, 411] width 5 height 3
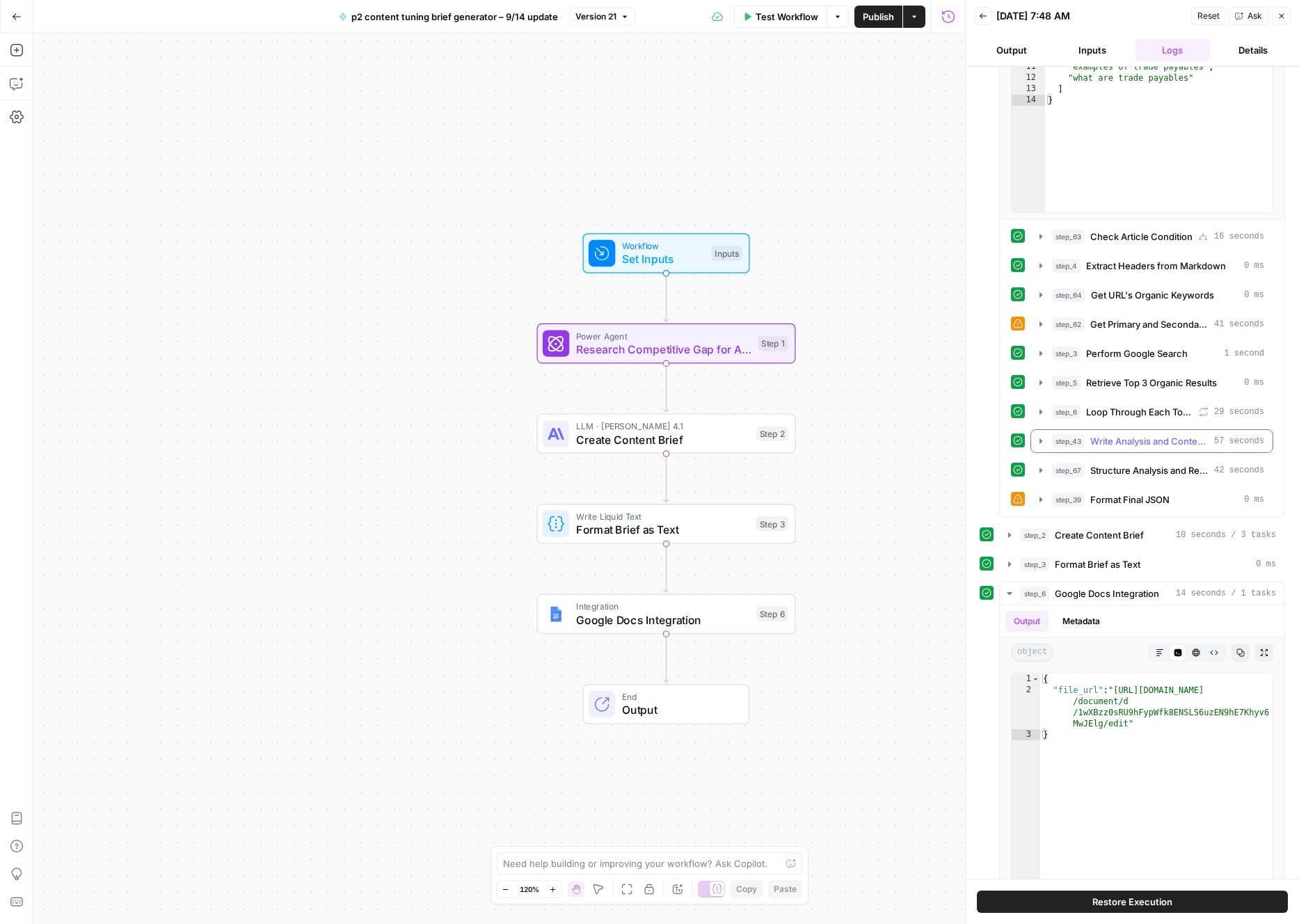
click at [1038, 440] on icon "button" at bounding box center [1040, 441] width 11 height 11
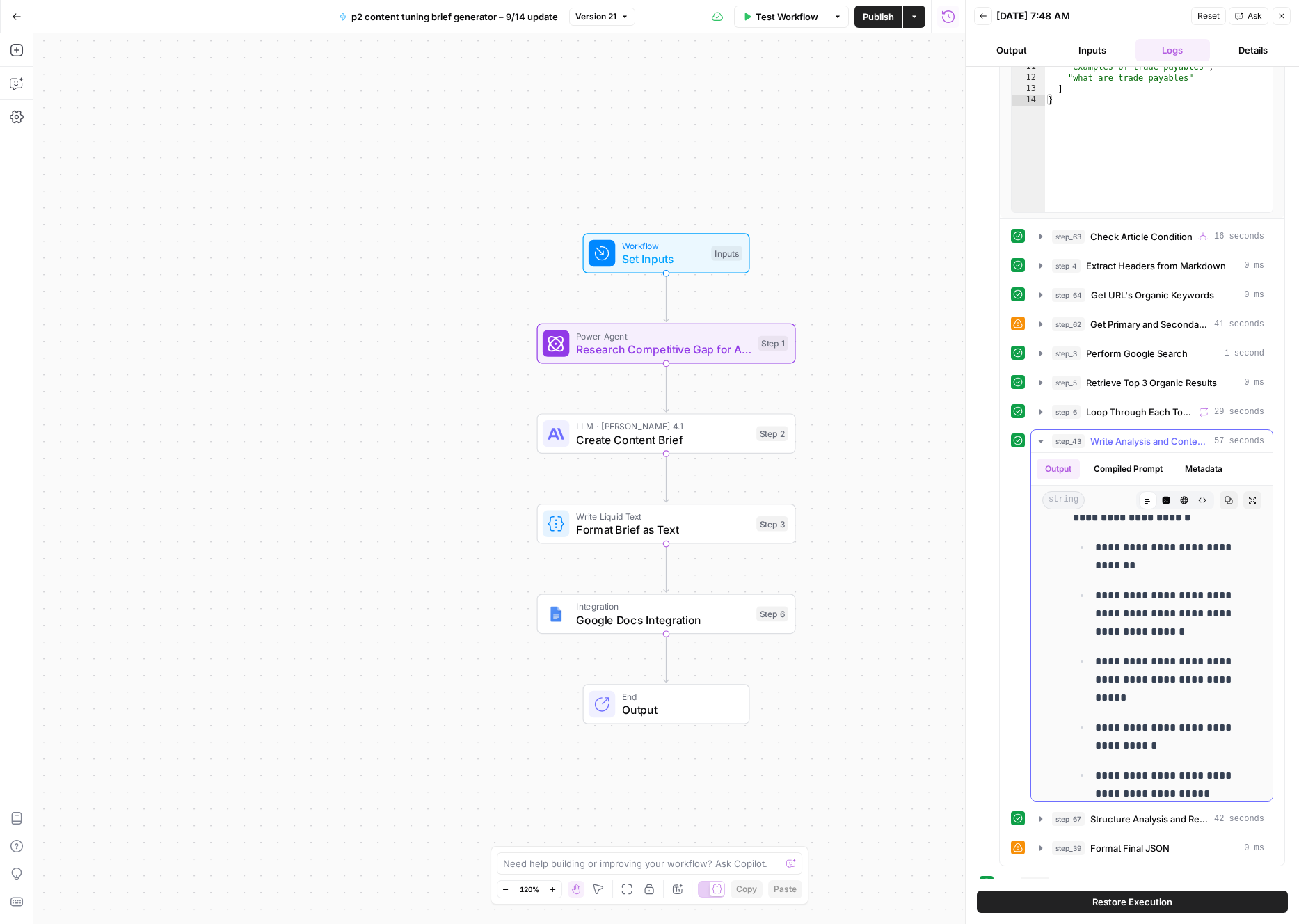
scroll to position [1345, 0]
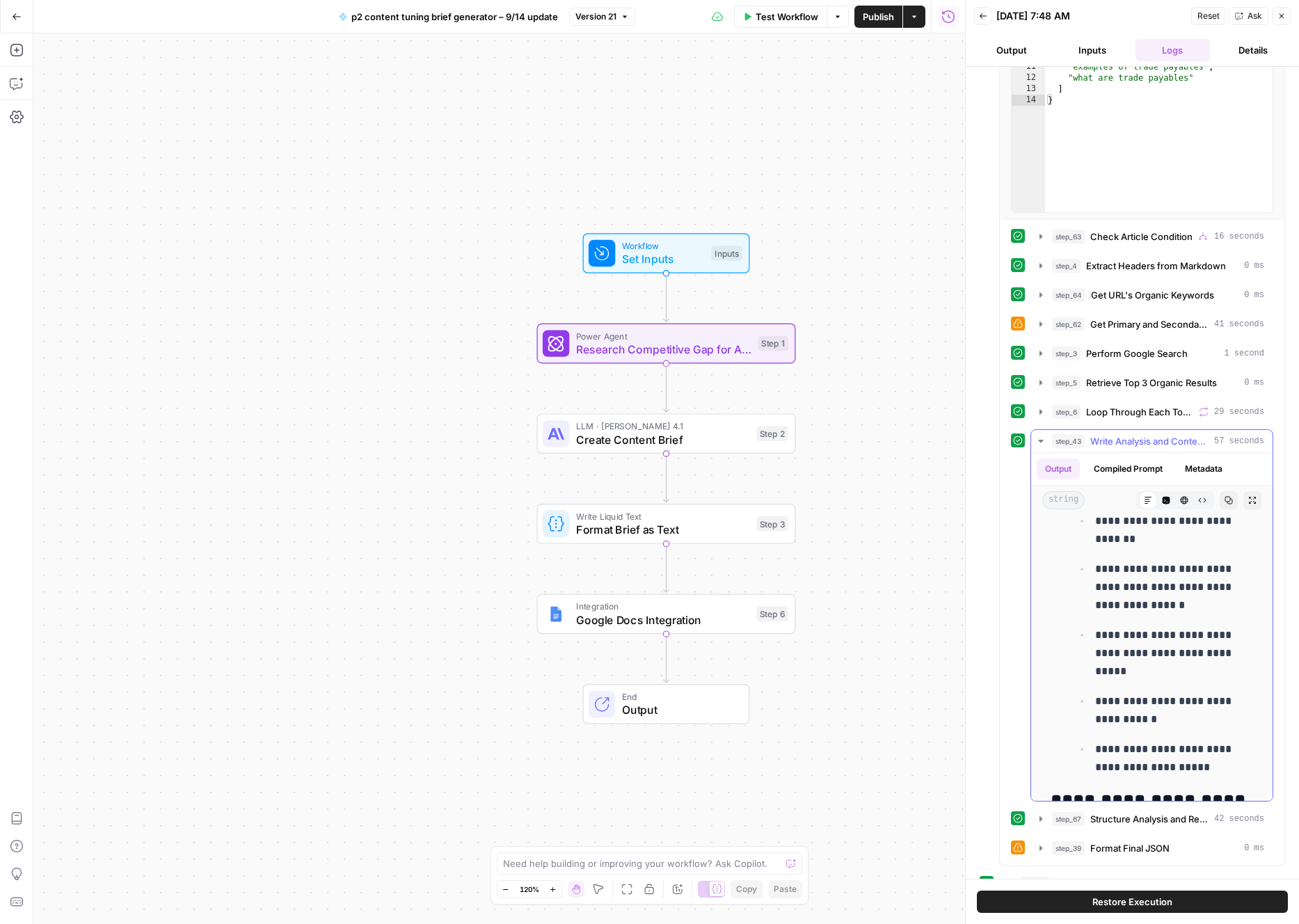
click at [1044, 440] on icon "button" at bounding box center [1040, 441] width 11 height 11
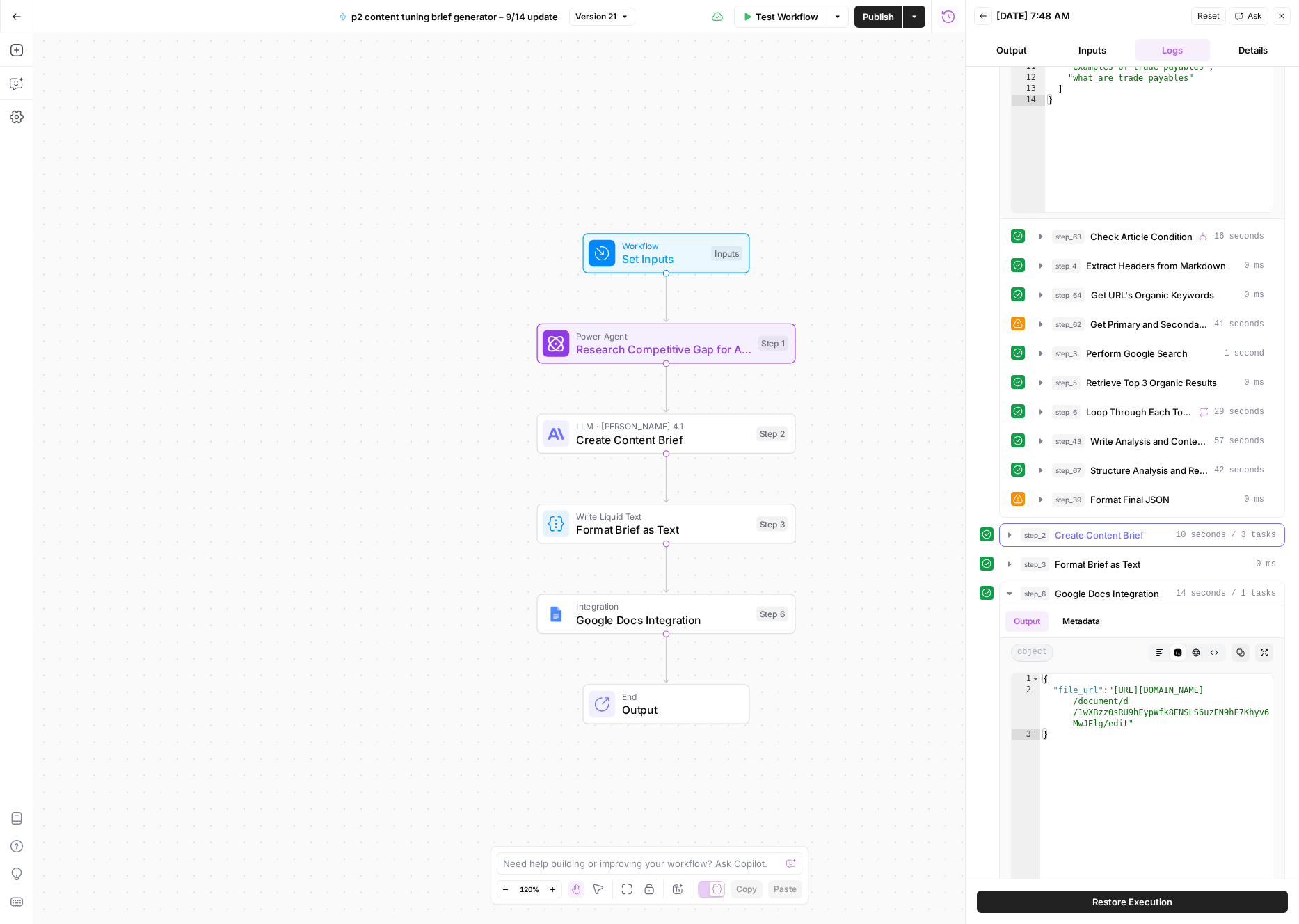
click at [1010, 536] on icon "button" at bounding box center [1010, 534] width 3 height 5
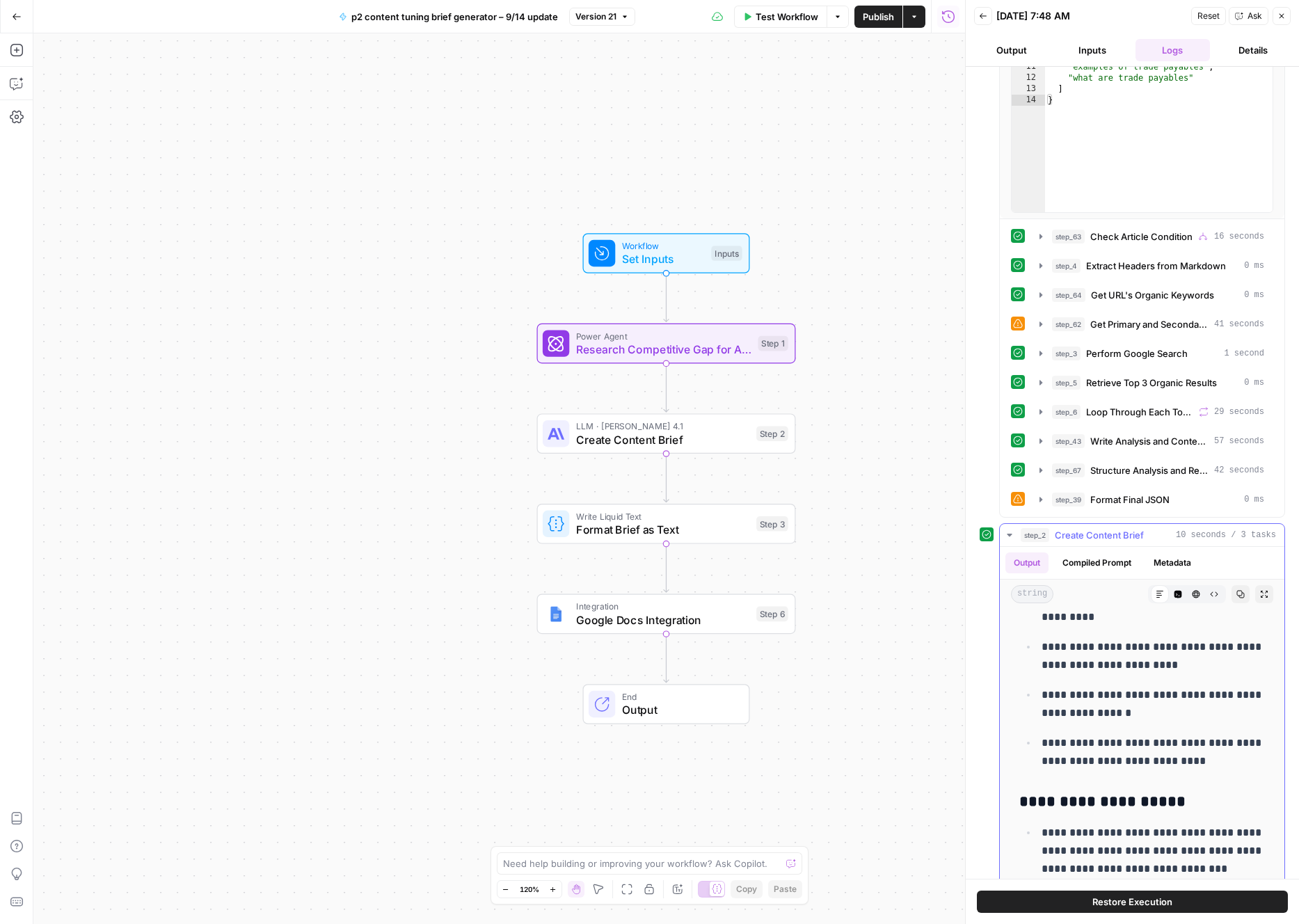
scroll to position [2855, 0]
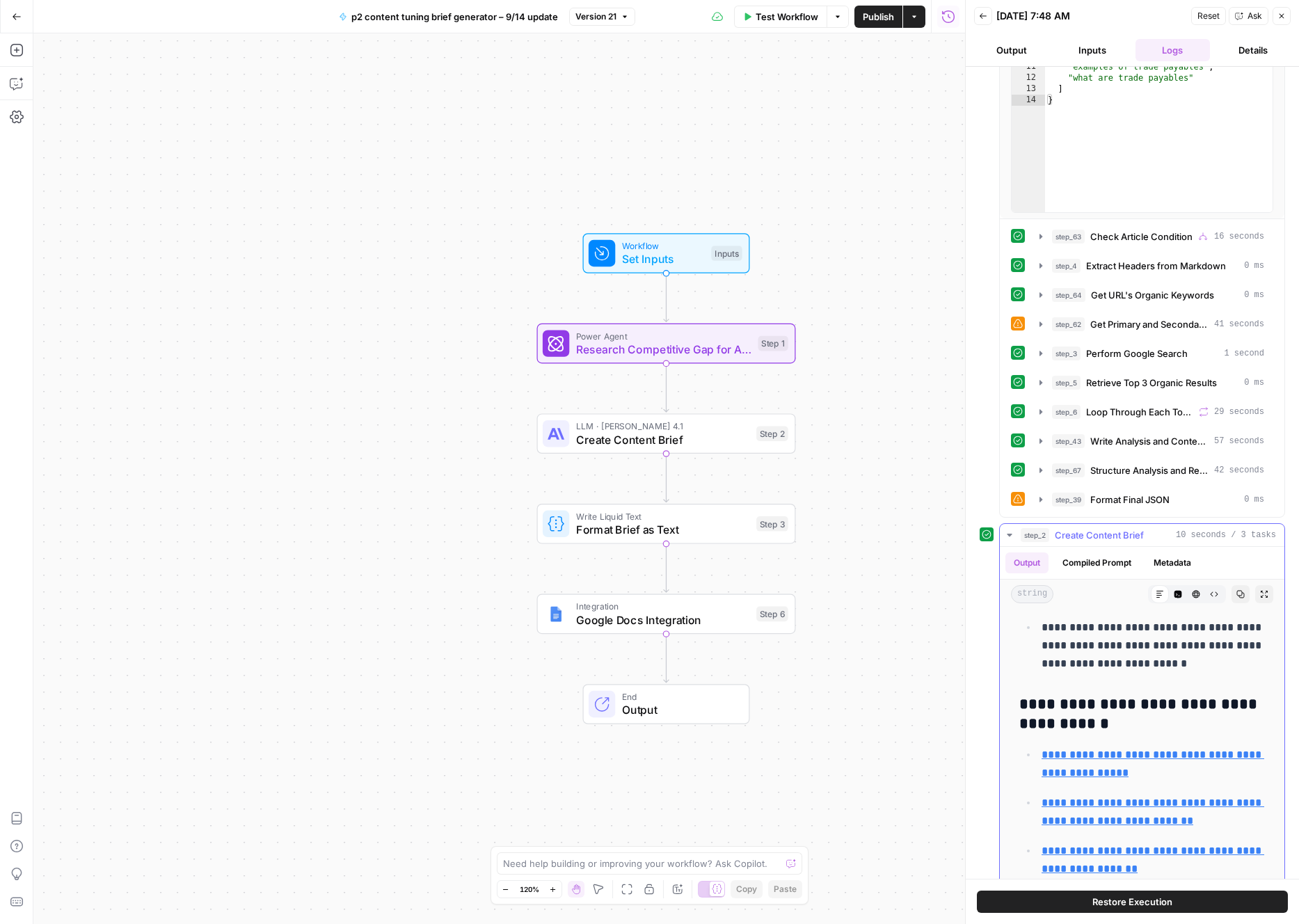
click at [1009, 530] on icon "button" at bounding box center [1009, 534] width 11 height 11
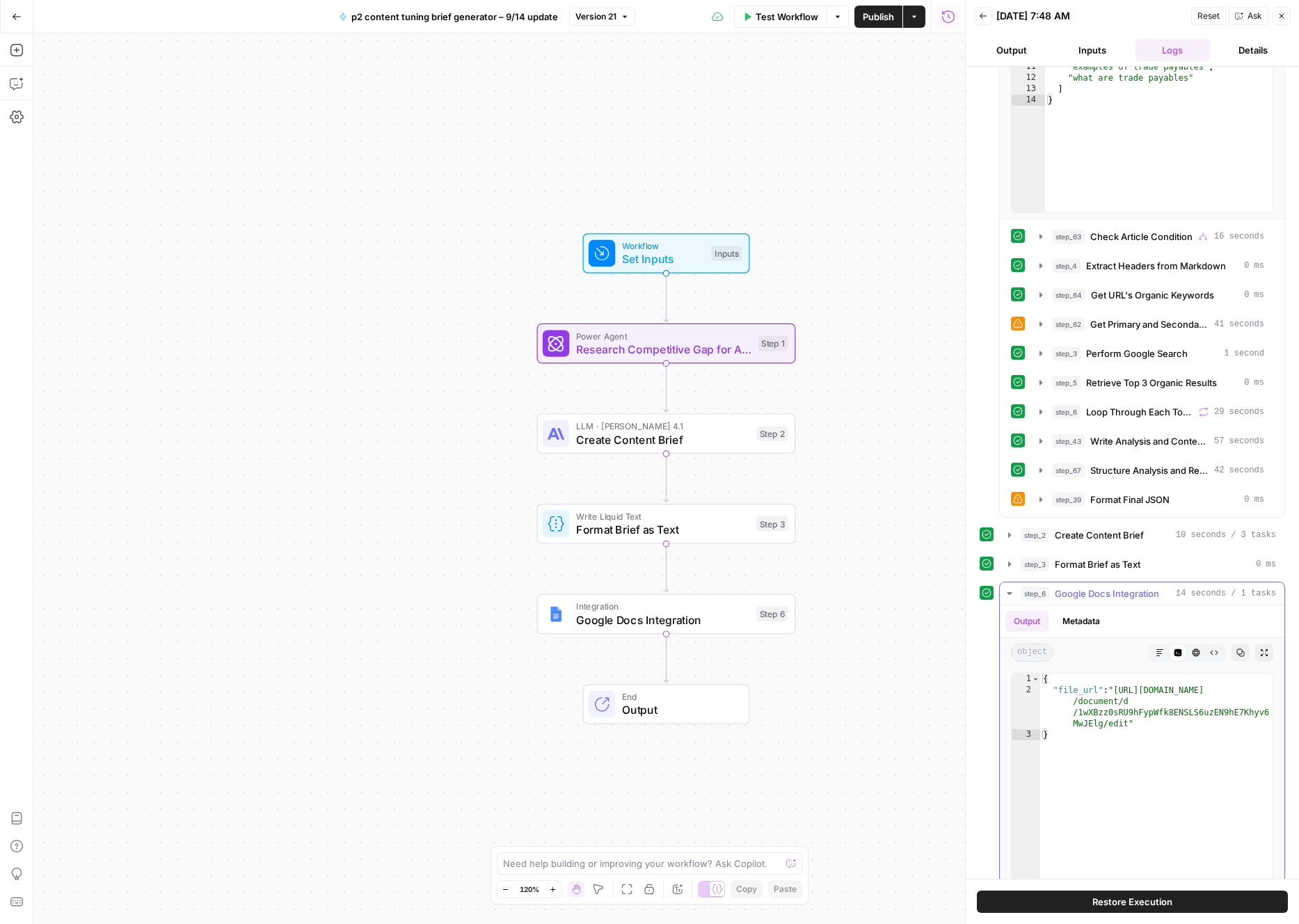
type textarea "**********"
drag, startPoint x: 1130, startPoint y: 727, endPoint x: 1122, endPoint y: 691, distance: 36.9
click at [1122, 691] on div "{ "file_url" : "[URL][DOMAIN_NAME] /document/d /1wXBzz0sRU9hFypWfk8ENSLS6uzEN9h…" at bounding box center [1156, 821] width 232 height 296
click at [1069, 559] on span "Format Brief as Text" at bounding box center [1098, 565] width 86 height 14
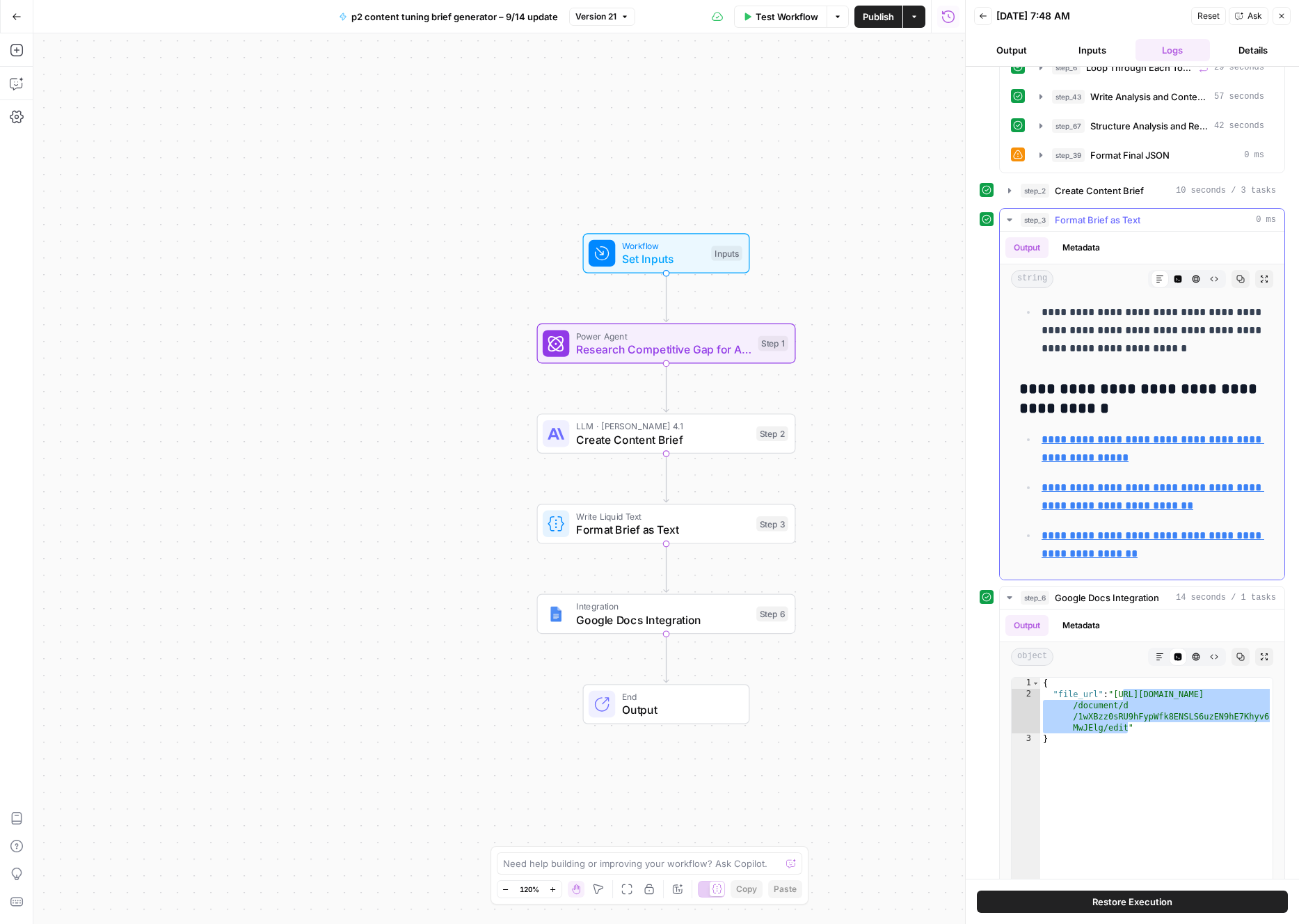
scroll to position [657, 0]
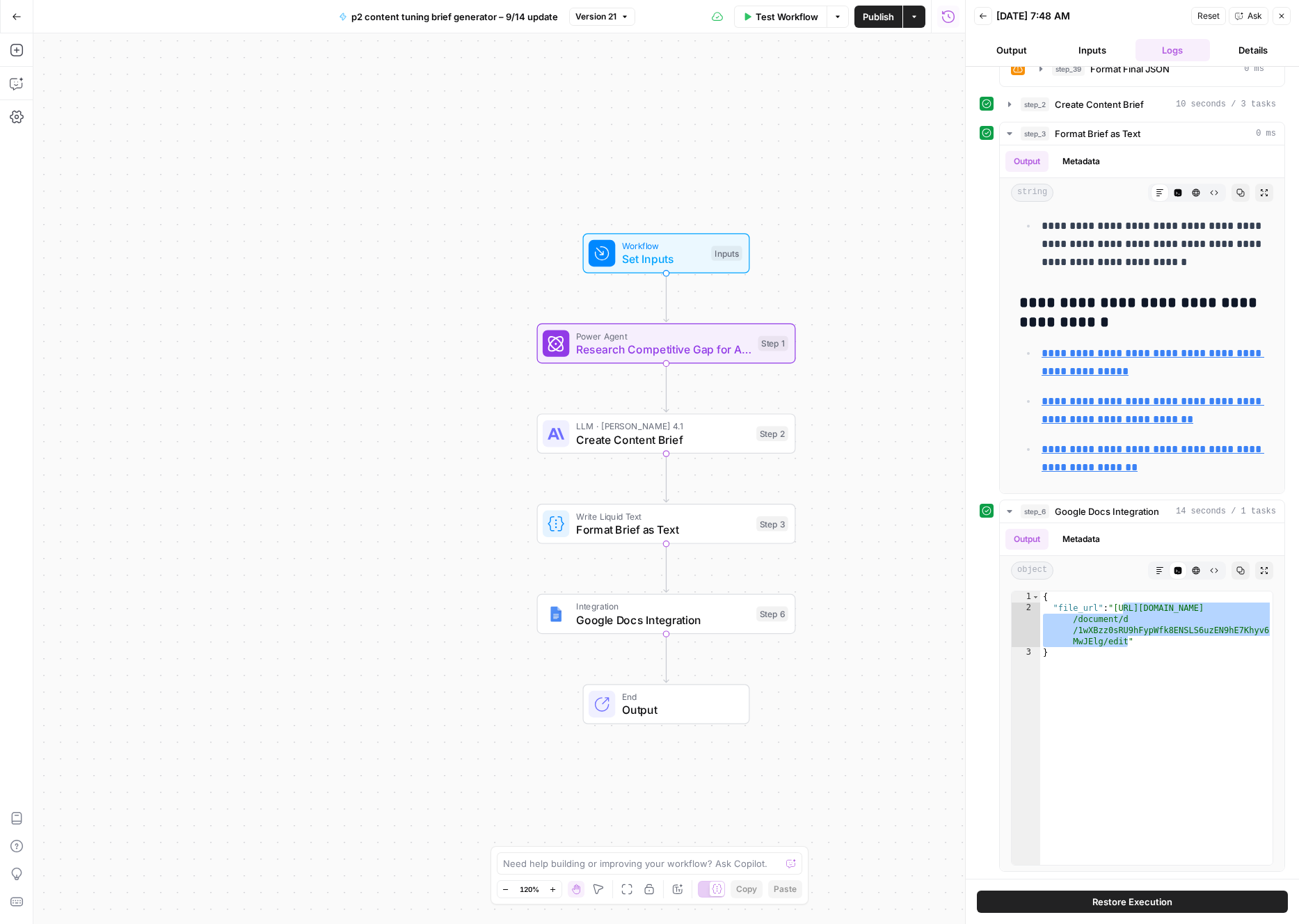
click at [5, 23] on button "Go Back" at bounding box center [17, 17] width 25 height 25
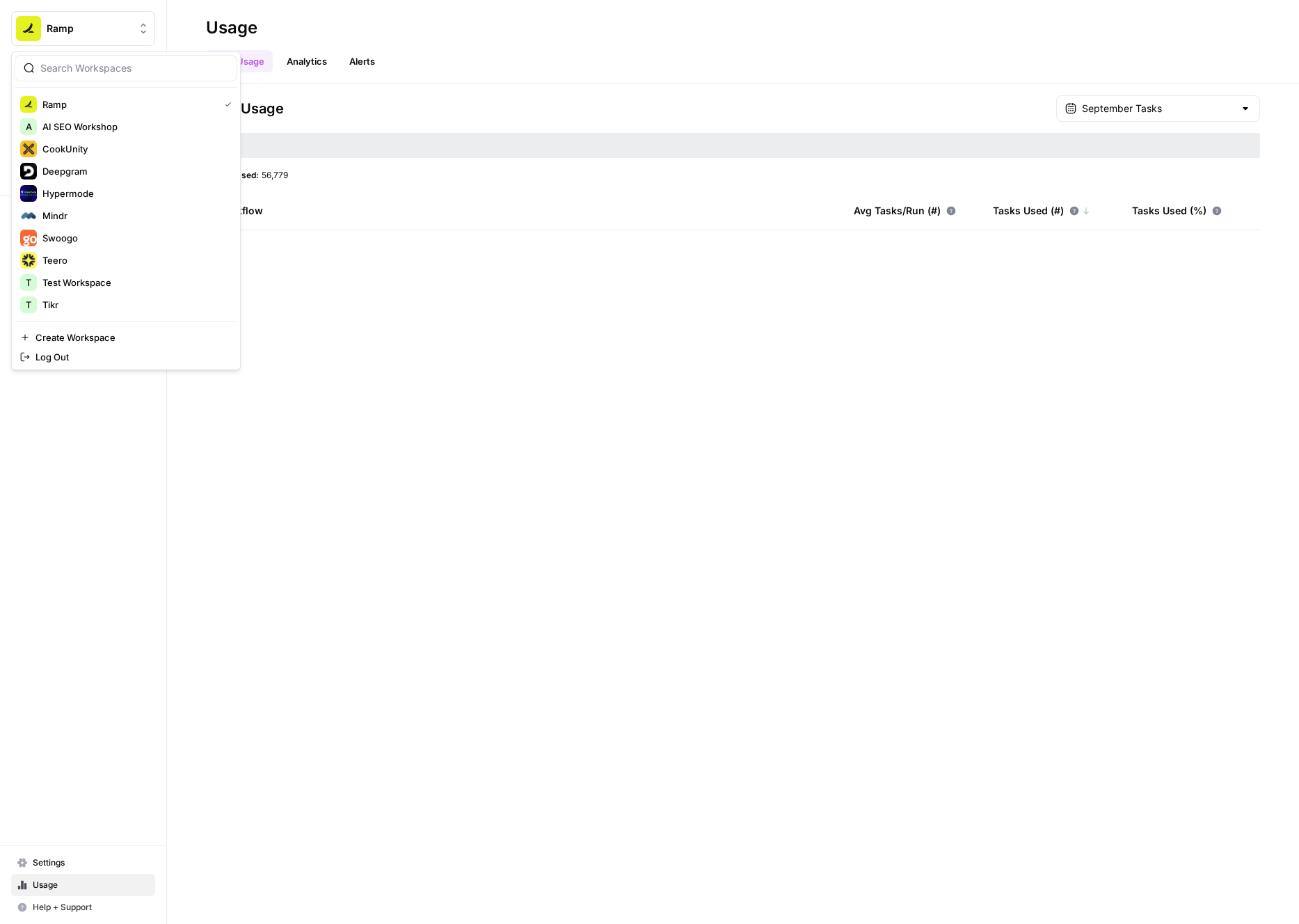
click at [19, 21] on img "Workspace: Ramp" at bounding box center [28, 28] width 25 height 25
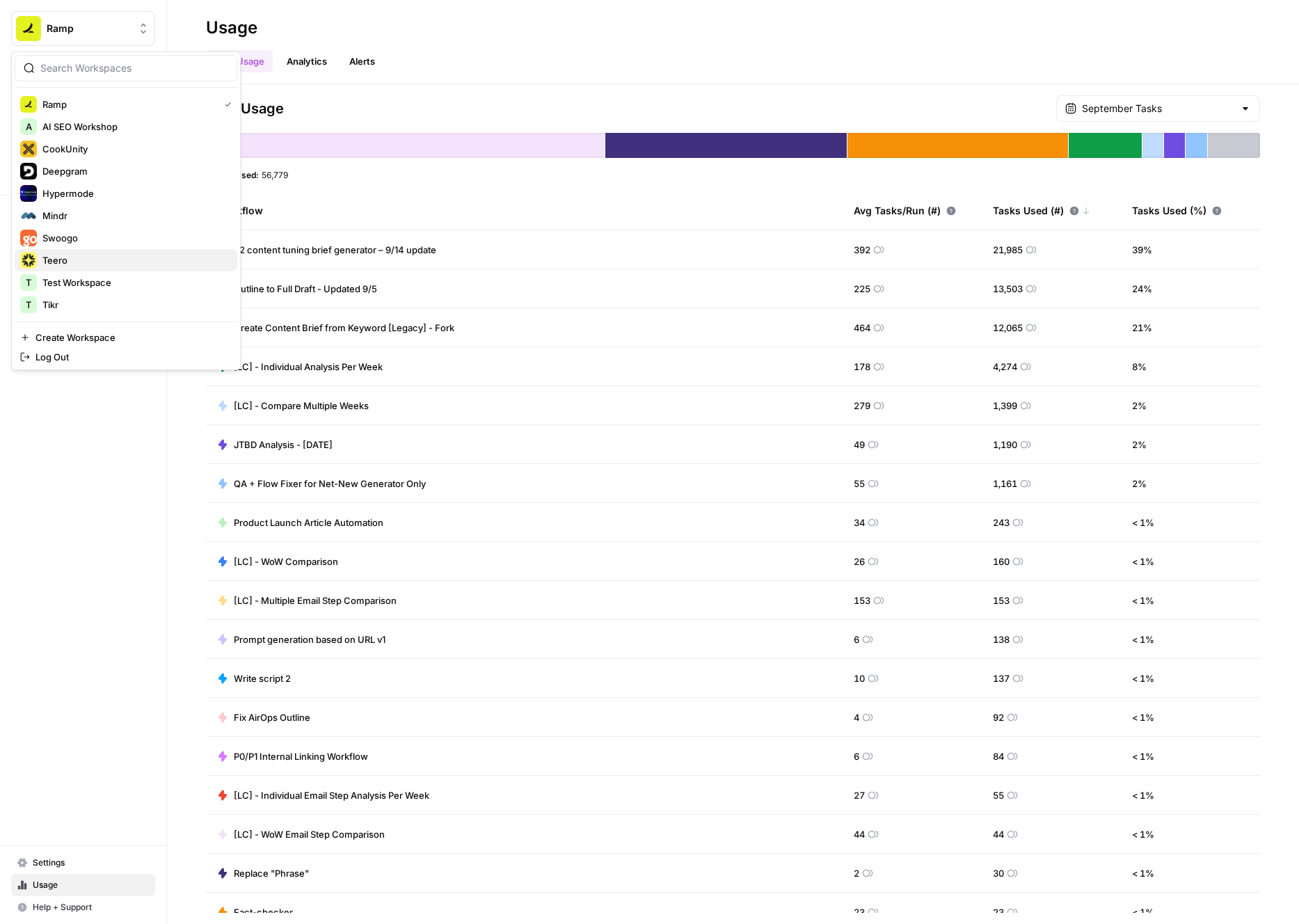
click at [58, 260] on span "Teero" at bounding box center [134, 260] width 184 height 14
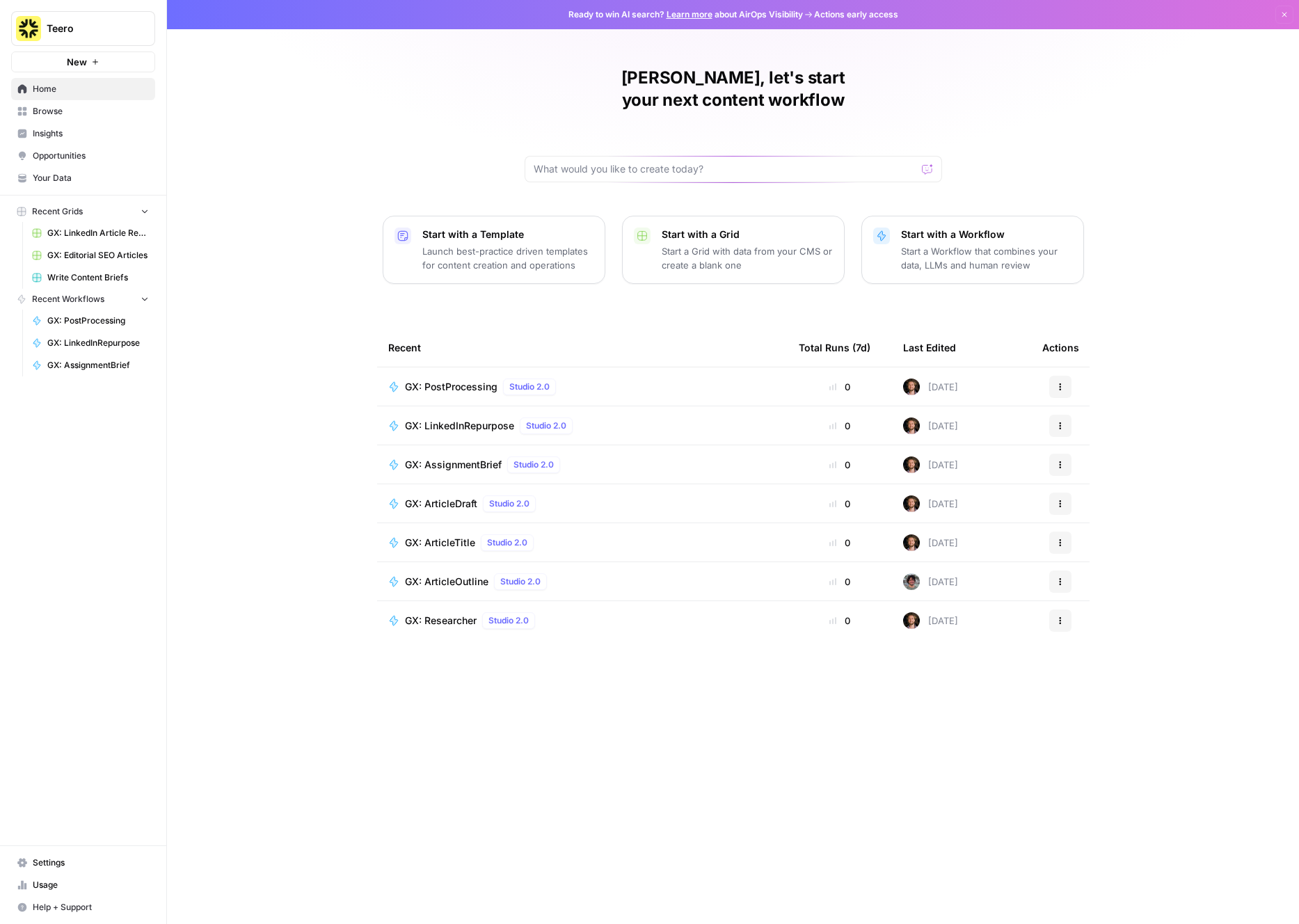
click at [83, 890] on span "Usage" at bounding box center [90, 885] width 116 height 13
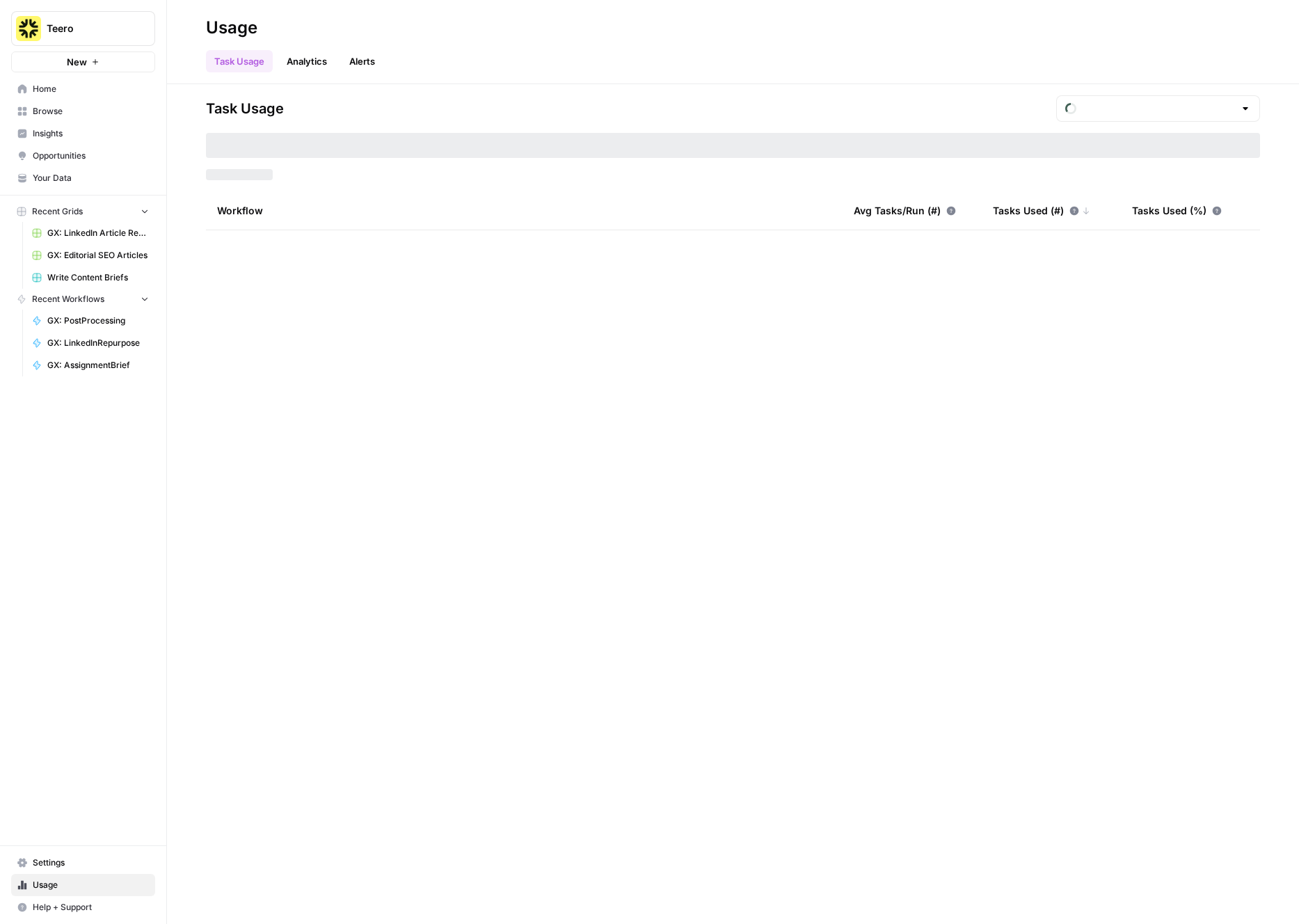
type input "September Tasks"
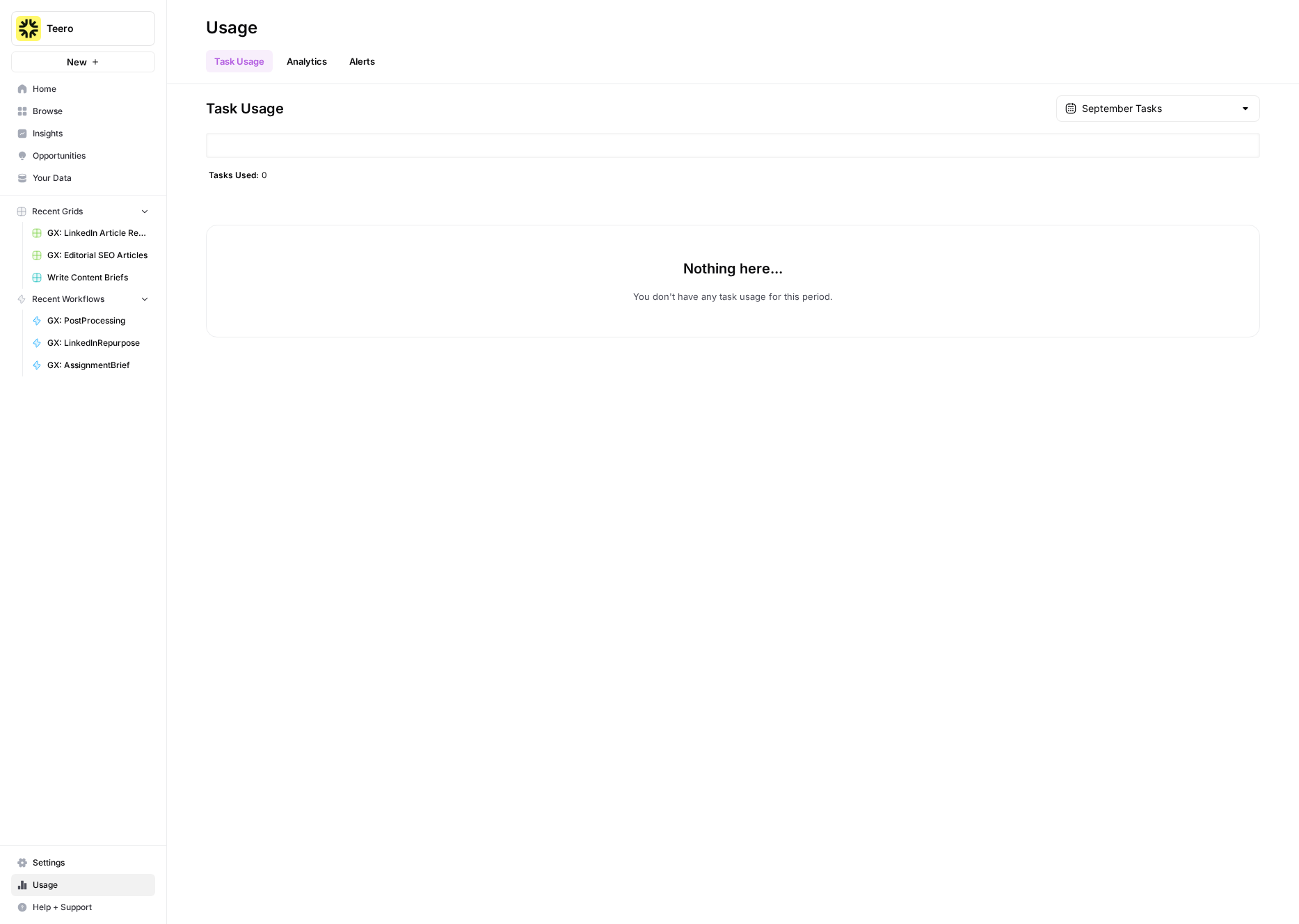
click at [58, 868] on span "Settings" at bounding box center [90, 862] width 116 height 13
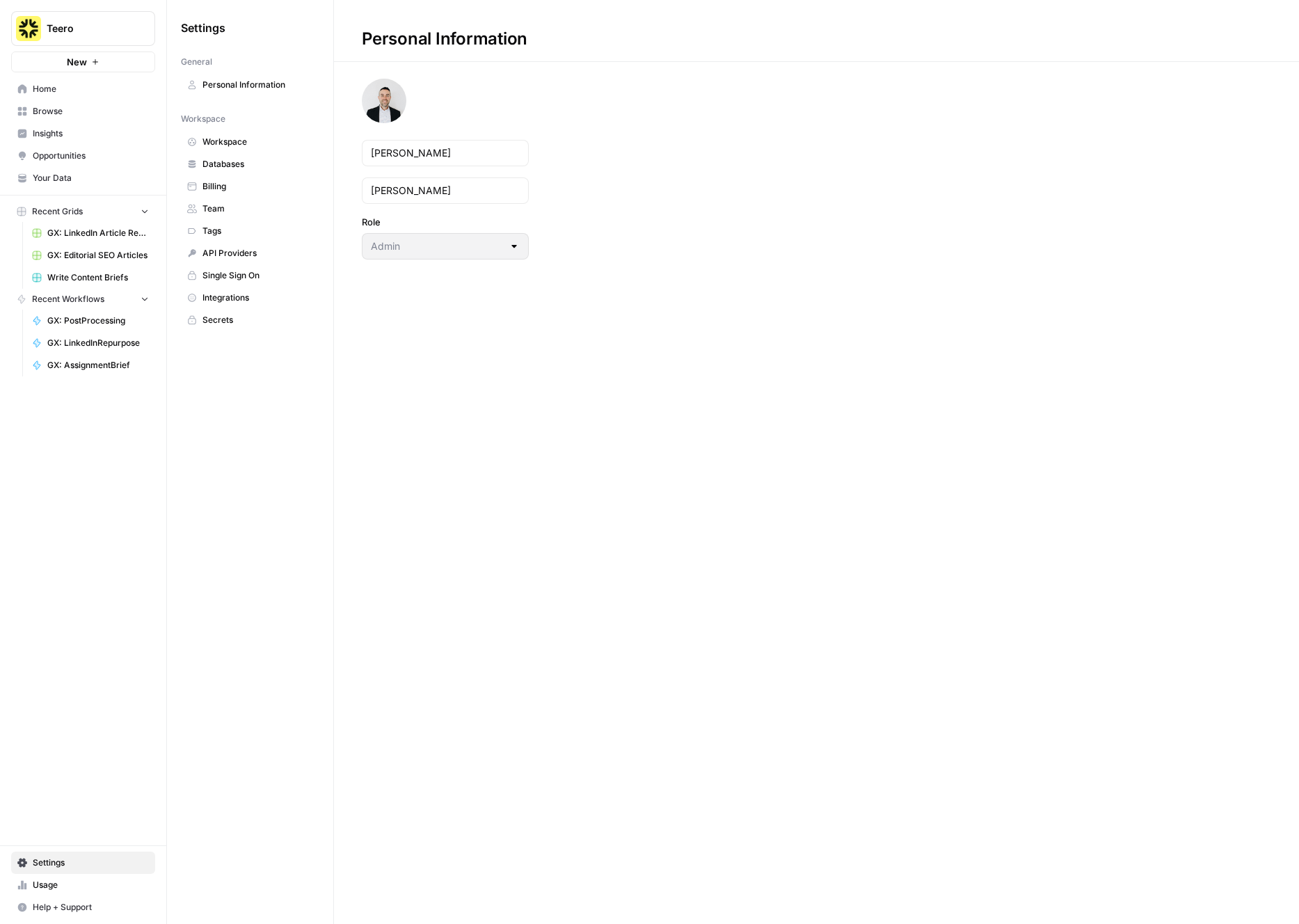
click at [217, 185] on span "Billing" at bounding box center [257, 187] width 110 height 13
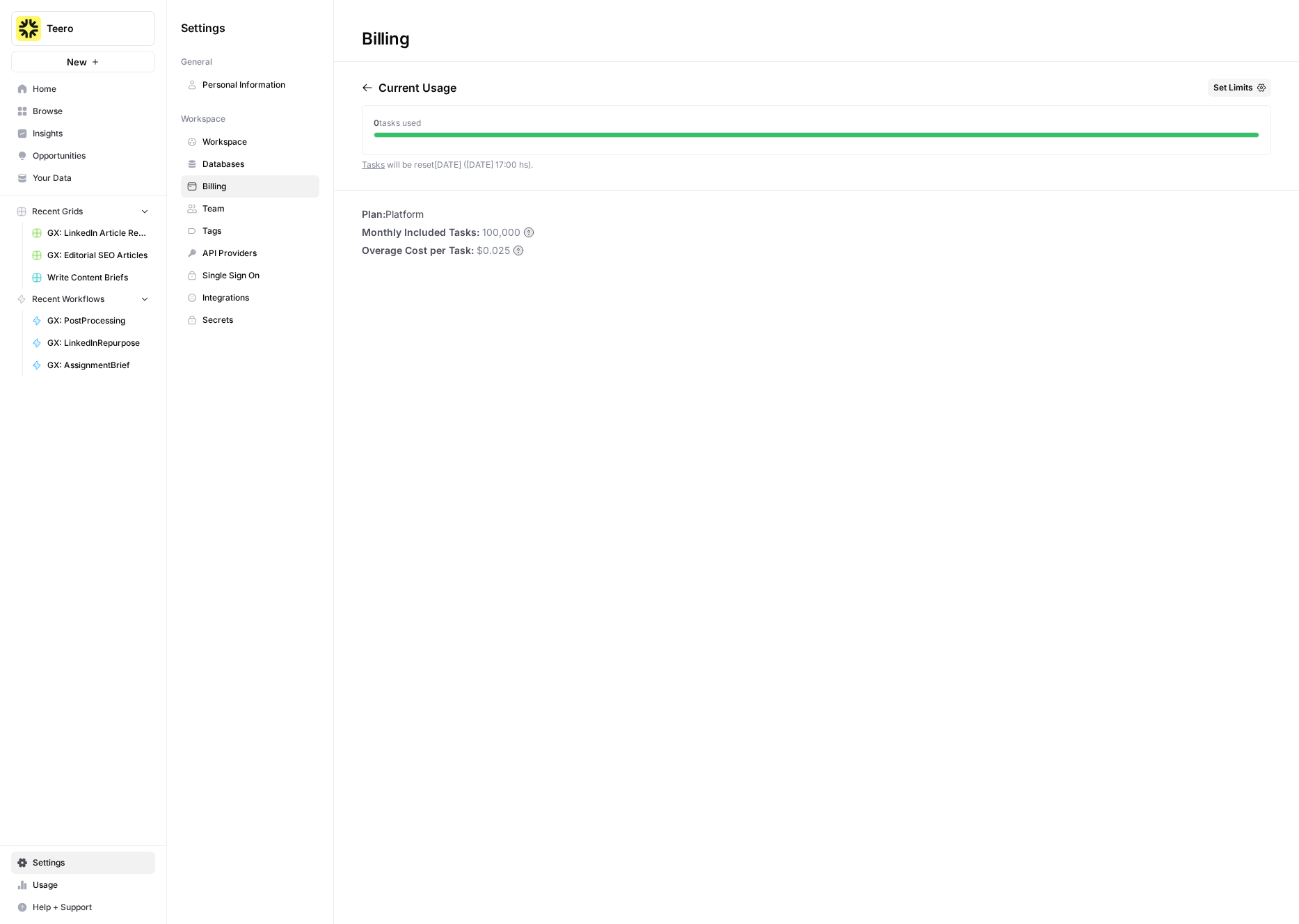
click at [85, 33] on span "Teero" at bounding box center [89, 28] width 84 height 14
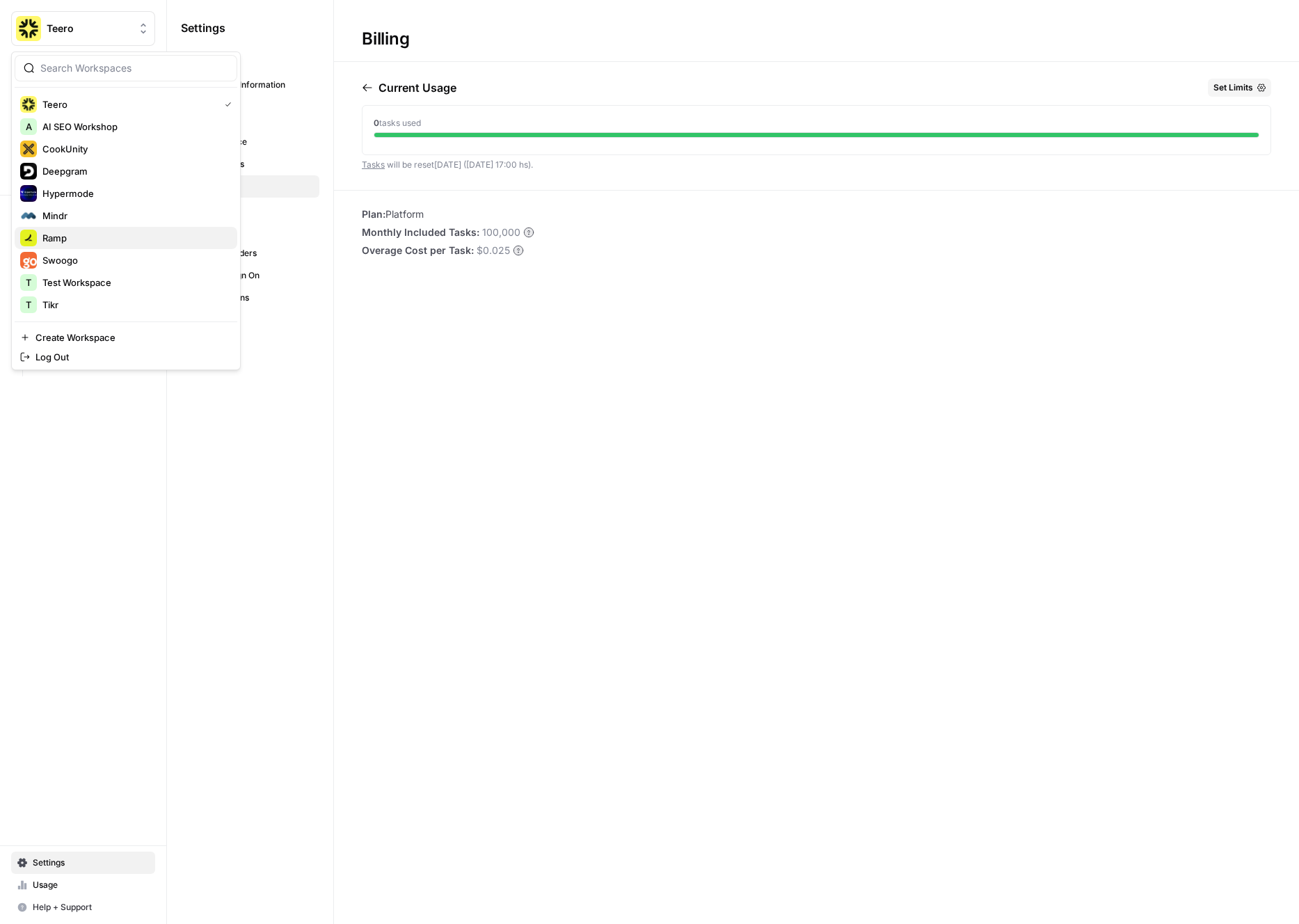
click at [63, 240] on span "Ramp" at bounding box center [134, 238] width 184 height 14
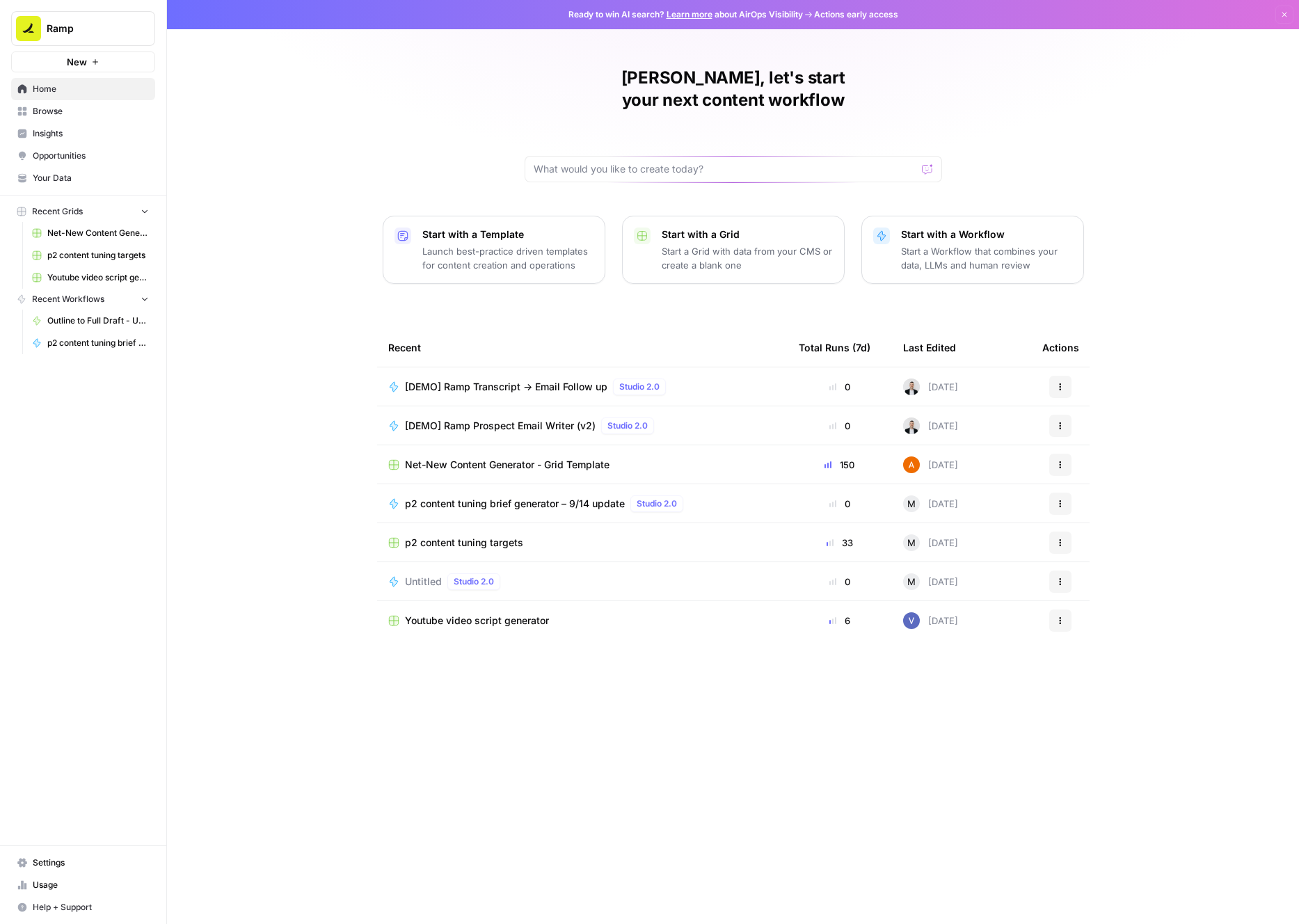
click at [287, 145] on div "Marcel, let's start your next content workflow Start with a Template Launch bes…" at bounding box center [733, 462] width 1132 height 924
